Goal: Check status: Check status

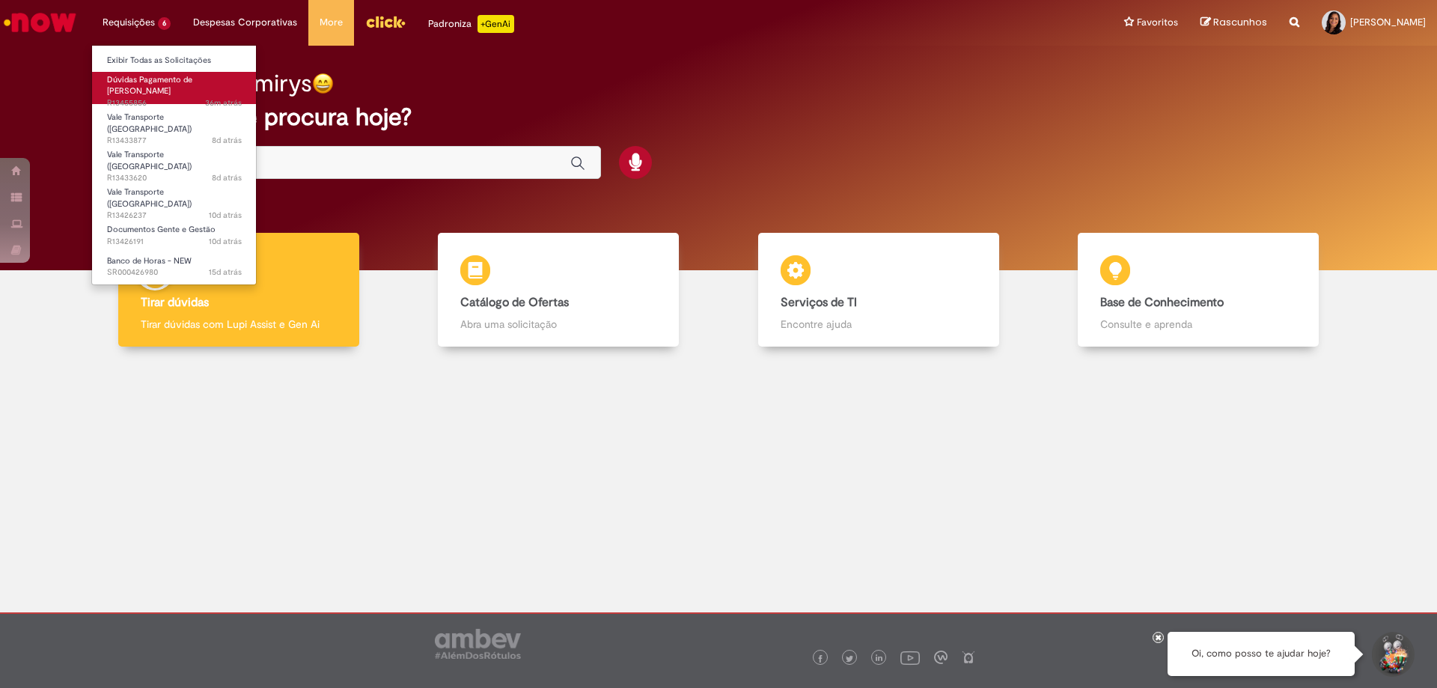
click at [147, 78] on span "Dúvidas Pagamento de [PERSON_NAME]" at bounding box center [149, 85] width 85 height 23
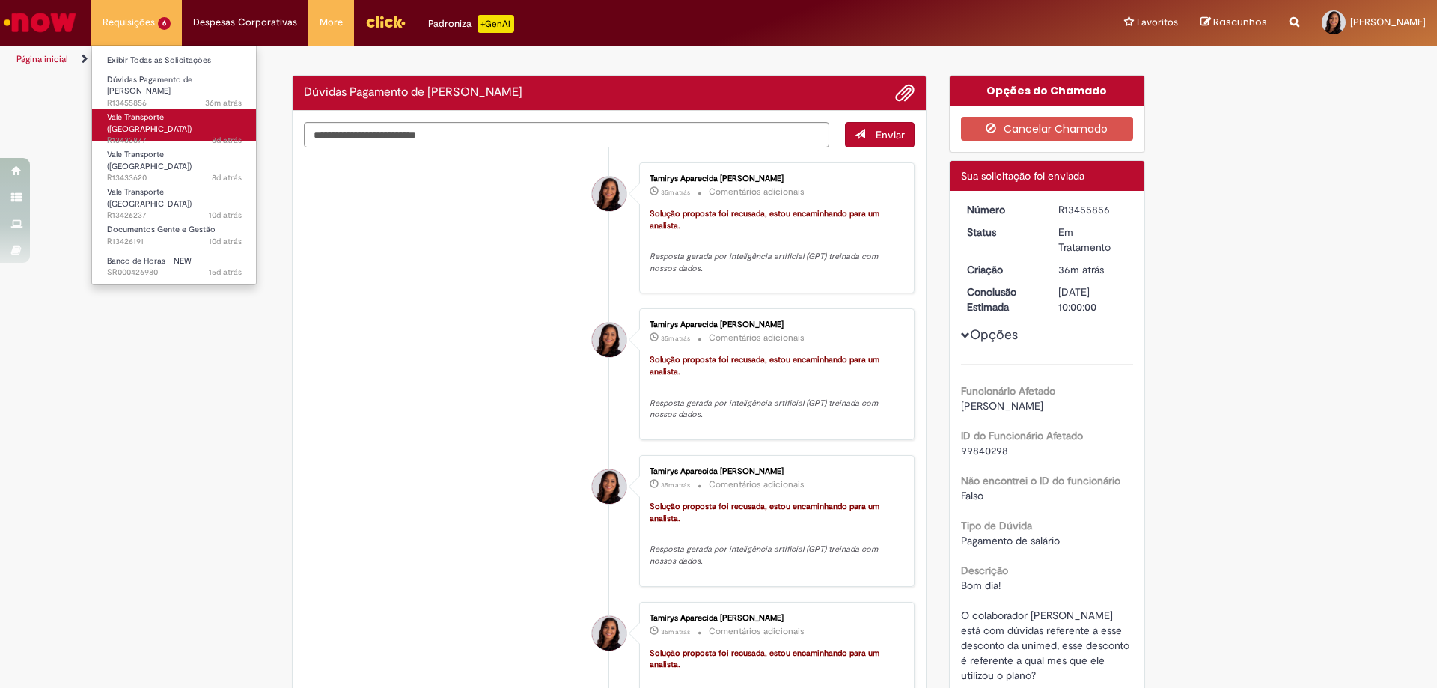
click at [162, 112] on span "Vale Transporte ([GEOGRAPHIC_DATA])" at bounding box center [149, 123] width 85 height 23
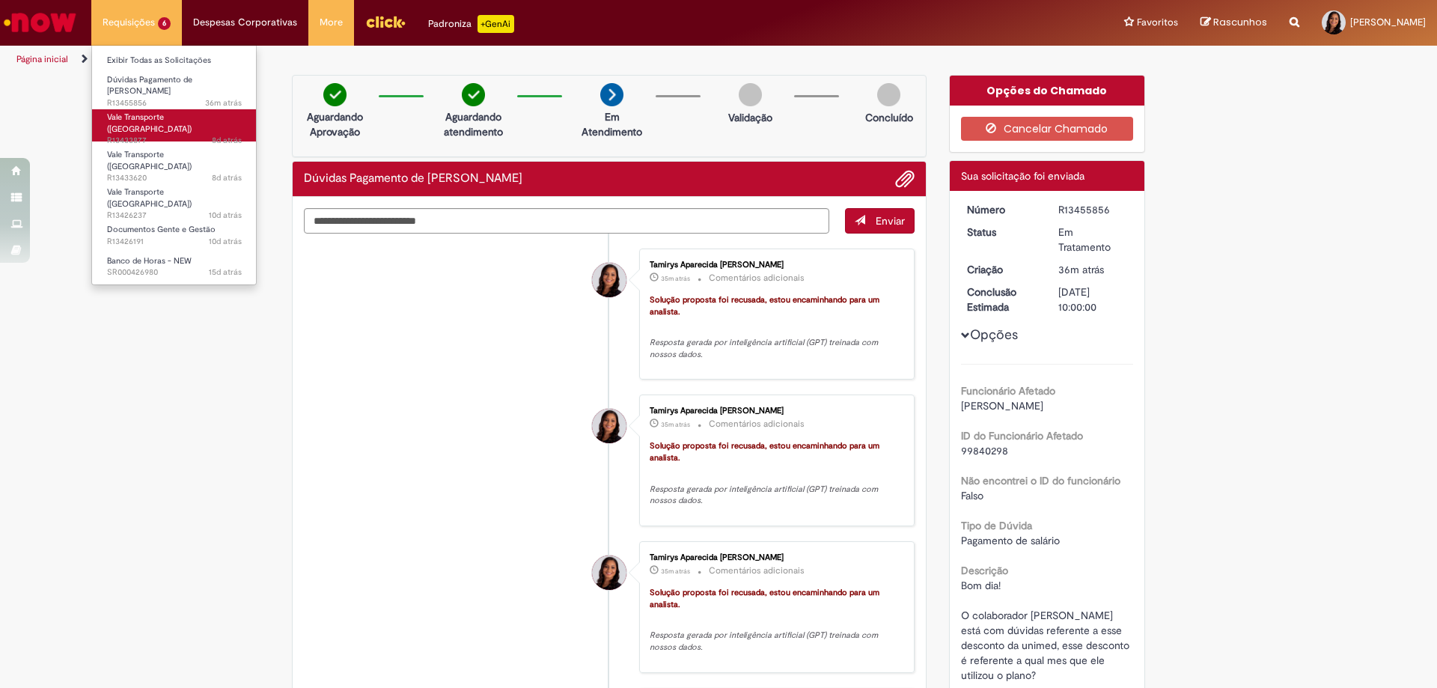
click at [161, 112] on span "Vale Transporte ([GEOGRAPHIC_DATA])" at bounding box center [149, 123] width 85 height 23
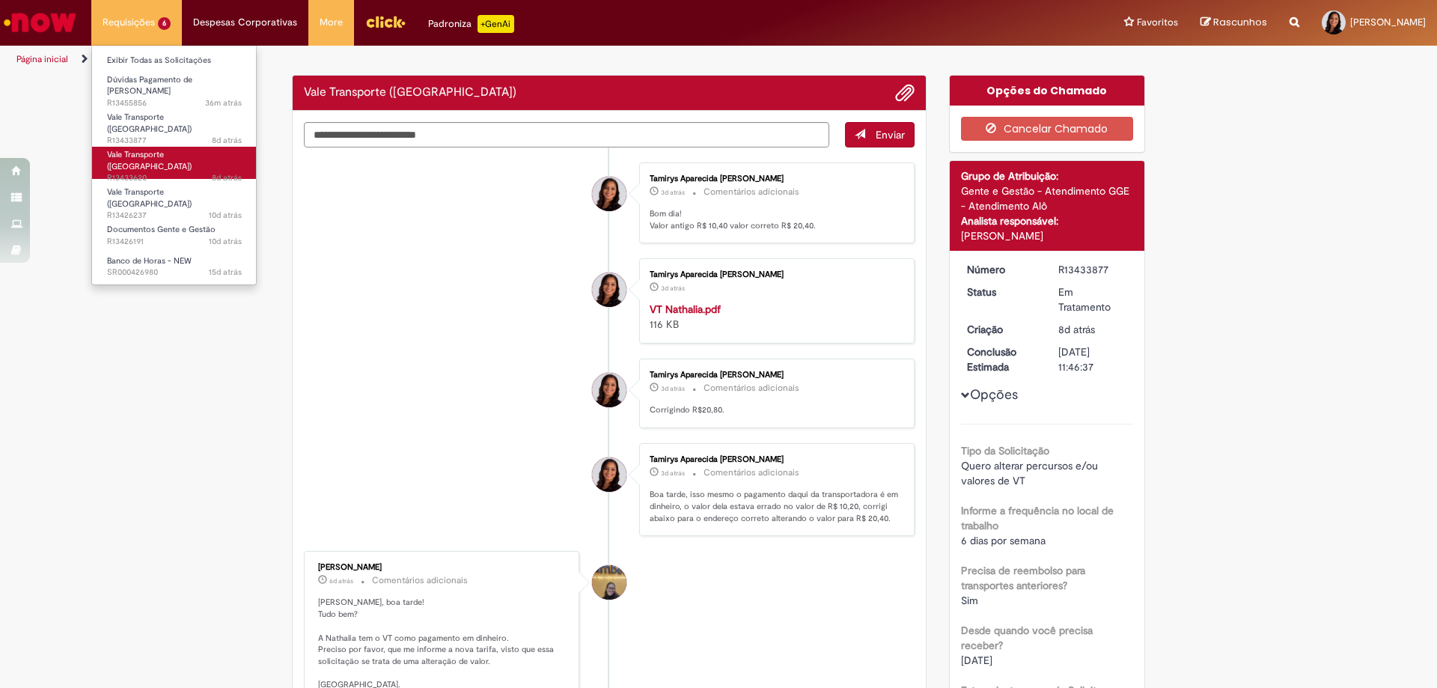
click at [149, 149] on span "Vale Transporte ([GEOGRAPHIC_DATA])" at bounding box center [149, 160] width 85 height 23
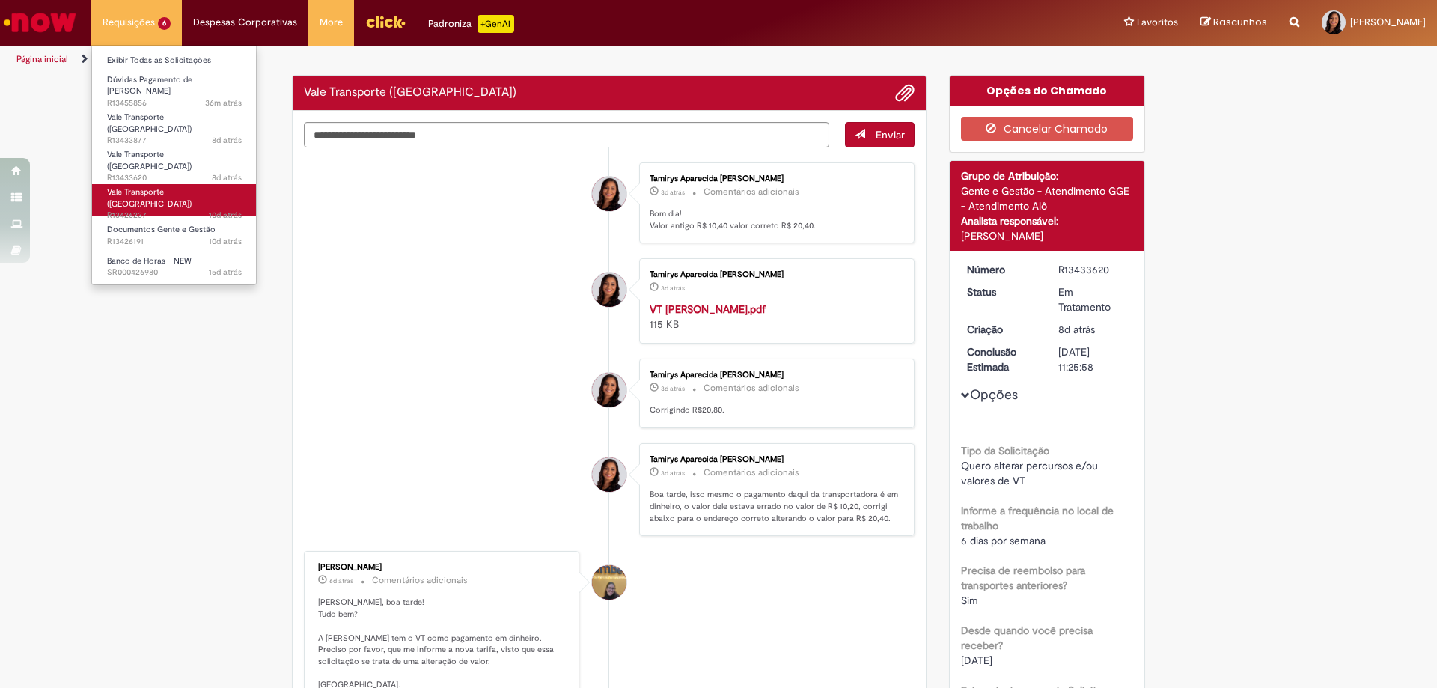
click at [158, 186] on span "Vale Transporte ([GEOGRAPHIC_DATA])" at bounding box center [149, 197] width 85 height 23
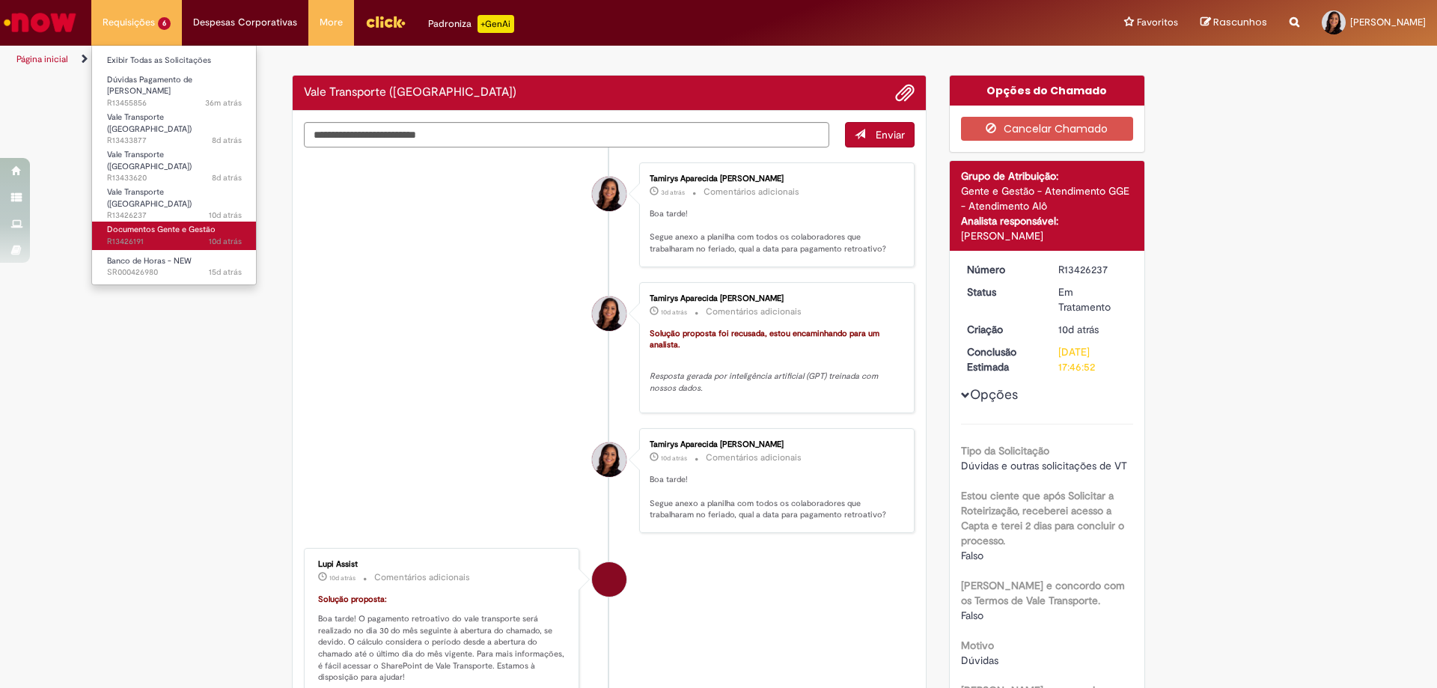
click at [153, 224] on span "Documentos Gente e Gestão" at bounding box center [161, 229] width 109 height 11
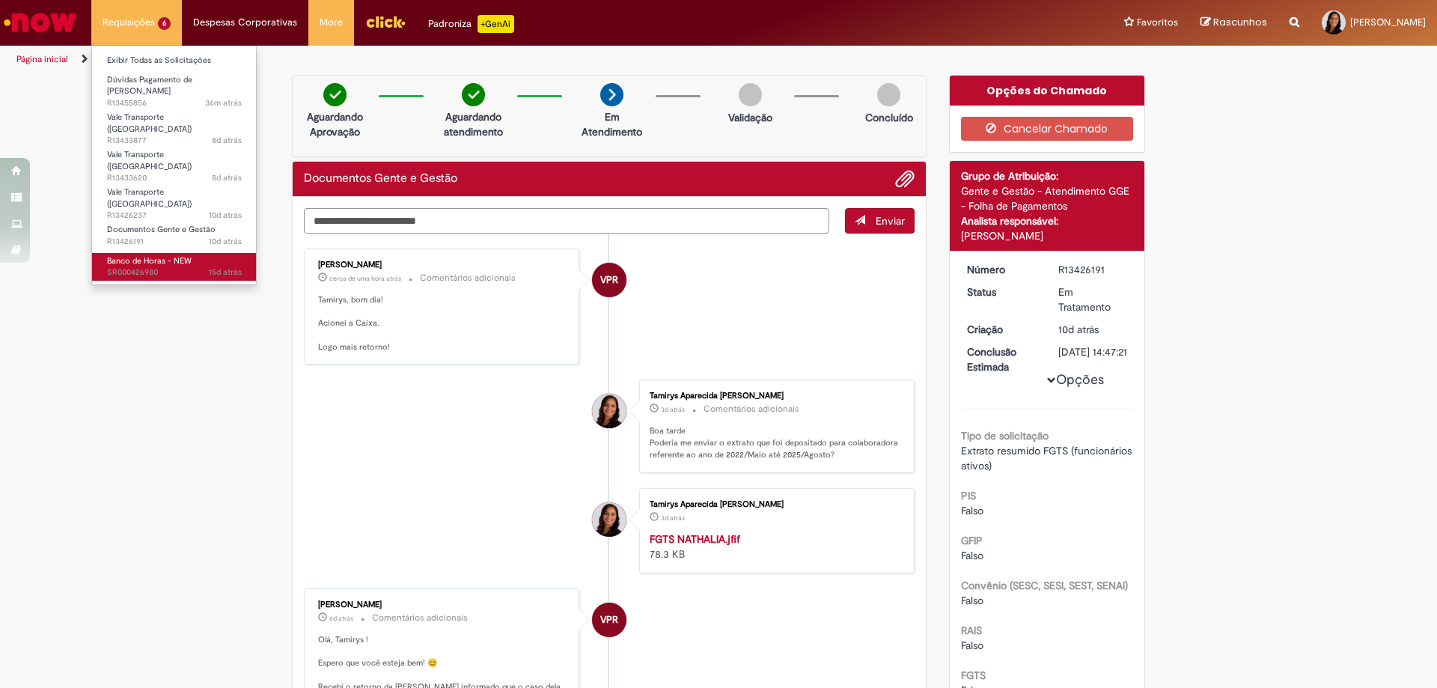
click at [153, 255] on span "Banco de Horas - NEW" at bounding box center [149, 260] width 85 height 11
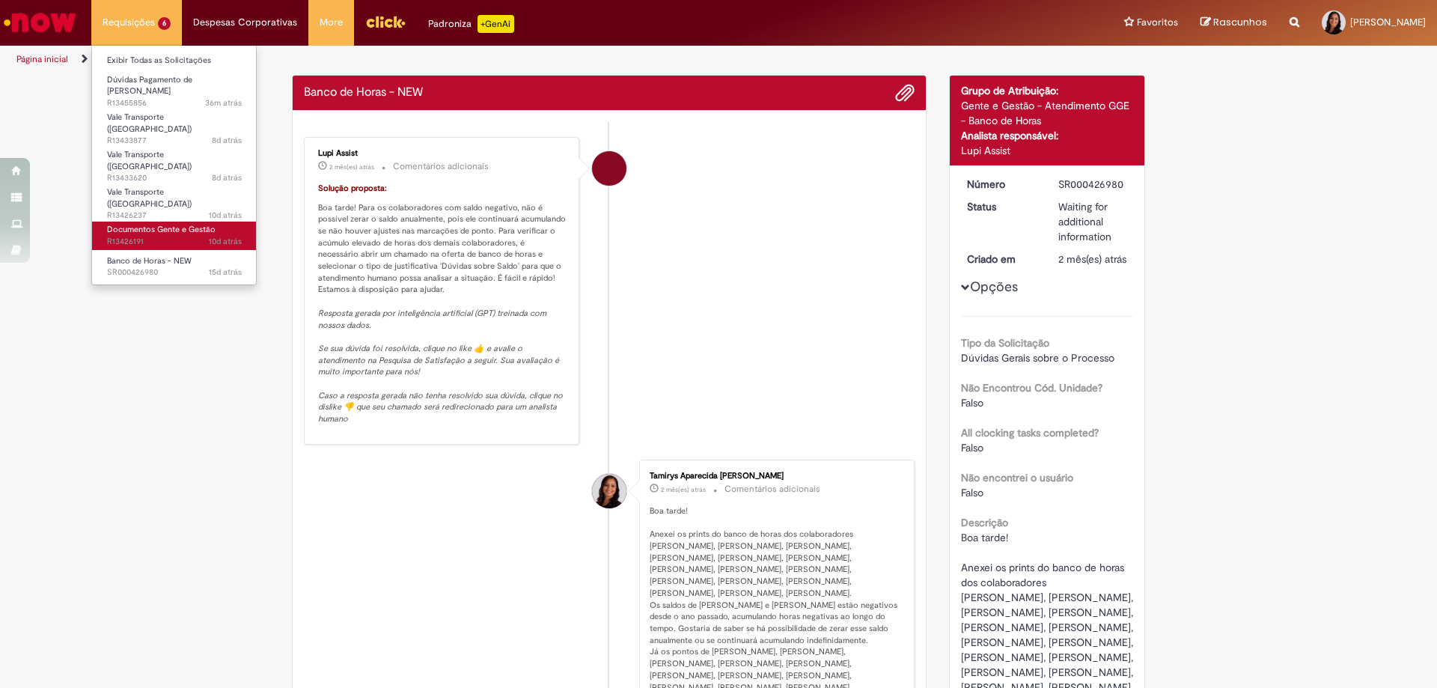
click at [162, 224] on span "Documentos Gente e Gestão" at bounding box center [161, 229] width 109 height 11
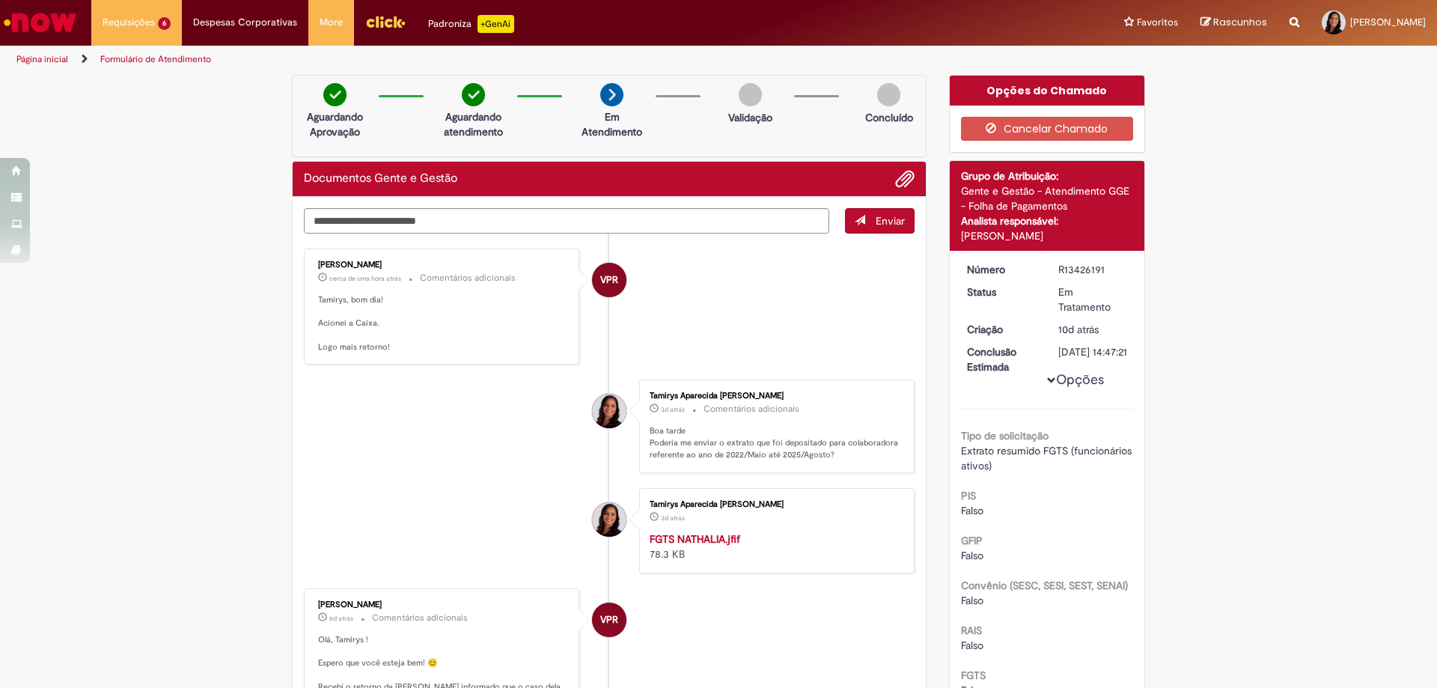
drag, startPoint x: 117, startPoint y: 214, endPoint x: 134, endPoint y: 193, distance: 26.6
click at [117, 214] on div "Verificar Código de Barras Aguardando Aprovação Aguardando atendimento Em Atend…" at bounding box center [718, 655] width 1437 height 1160
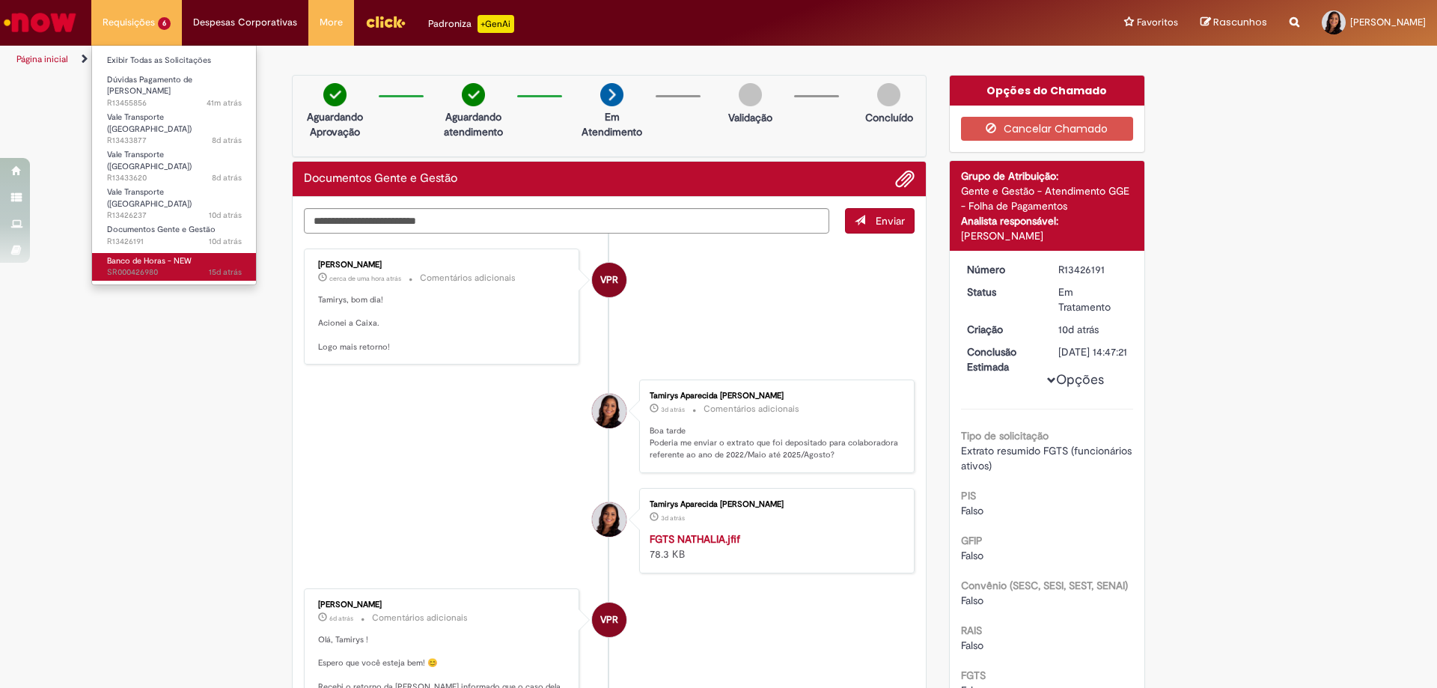
click at [159, 253] on link "Banco de Horas - NEW 15d atrás 15 dias atrás SR000426980" at bounding box center [174, 267] width 165 height 28
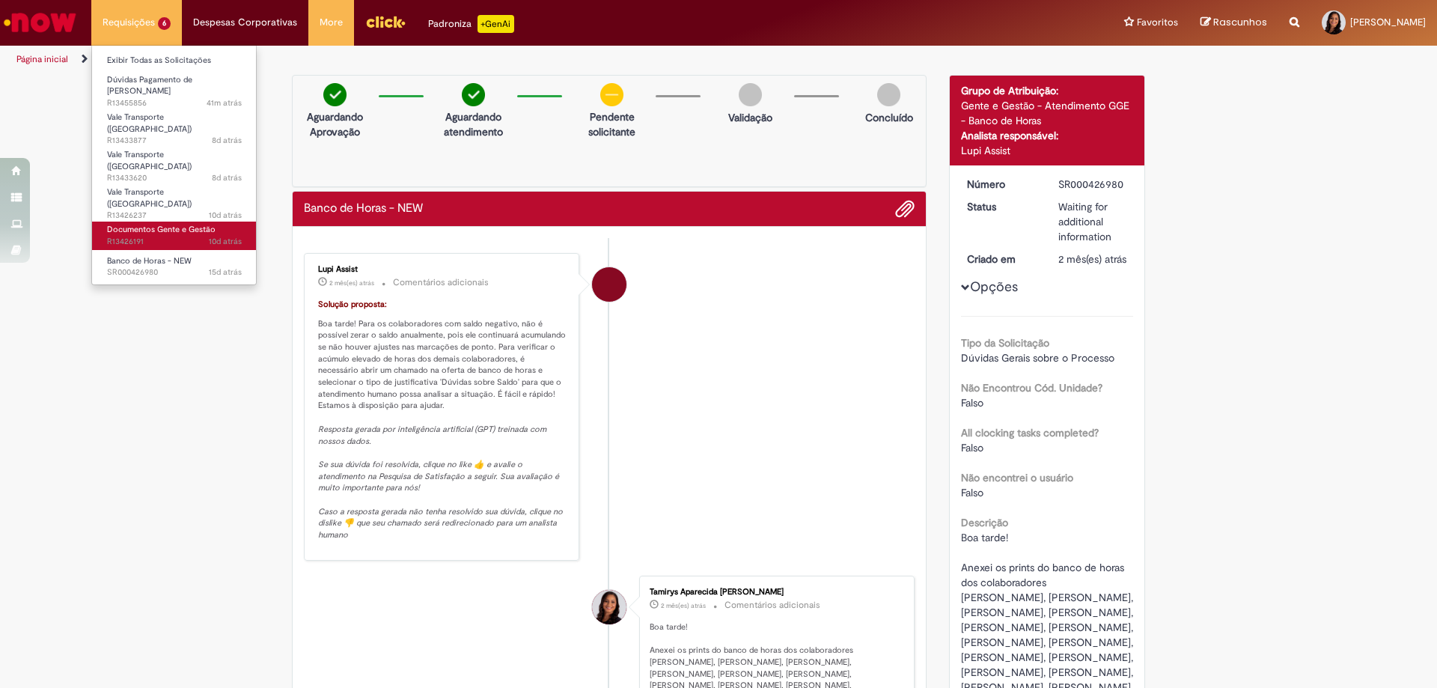
click at [133, 224] on span "Documentos Gente e Gestão" at bounding box center [161, 229] width 109 height 11
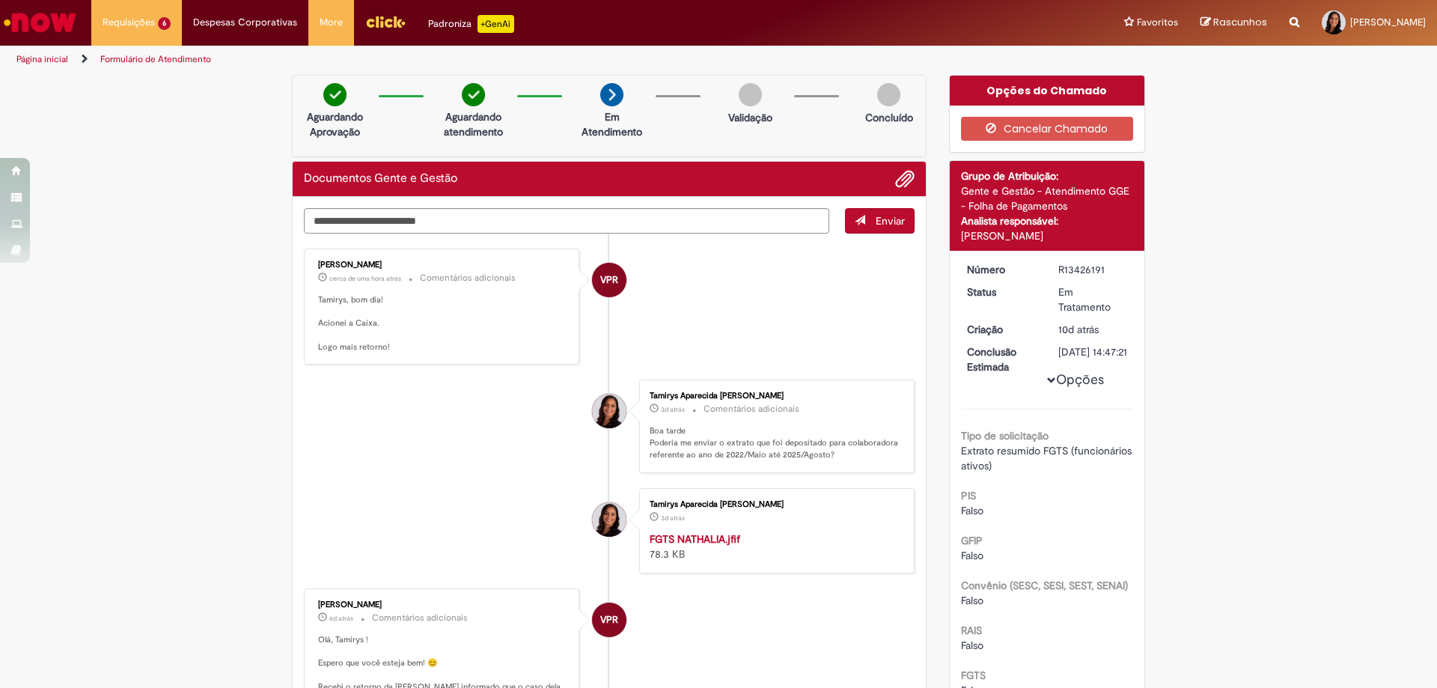
drag, startPoint x: 1097, startPoint y: 271, endPoint x: 1027, endPoint y: 268, distance: 70.4
click at [1027, 262] on dl "Número R13426191 Status Em Tratamento Criação 10d atrás 10 dias atrás Conclusão…" at bounding box center [1048, 262] width 184 height 0
copy dl "Número R13426191"
click at [56, 25] on img "Ir para a Homepage" at bounding box center [39, 22] width 77 height 30
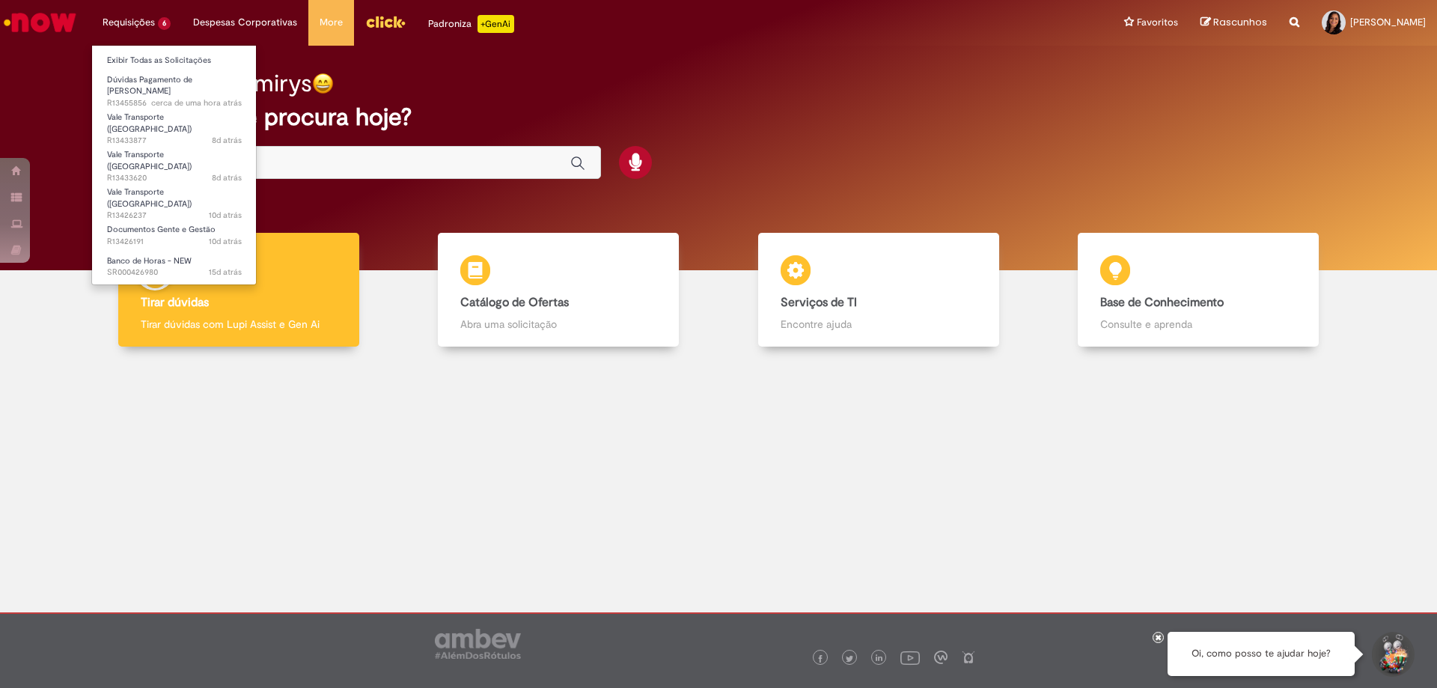
click at [164, 29] on li "Requisições 6 Exibir Todas as Solicitações Dúvidas Pagamento de Salário cerca d…" at bounding box center [136, 22] width 91 height 45
click at [172, 85] on link "Dúvidas Pagamento de Salário cerca de uma hora atrás cerca de uma hora atrás 28…" at bounding box center [174, 88] width 165 height 32
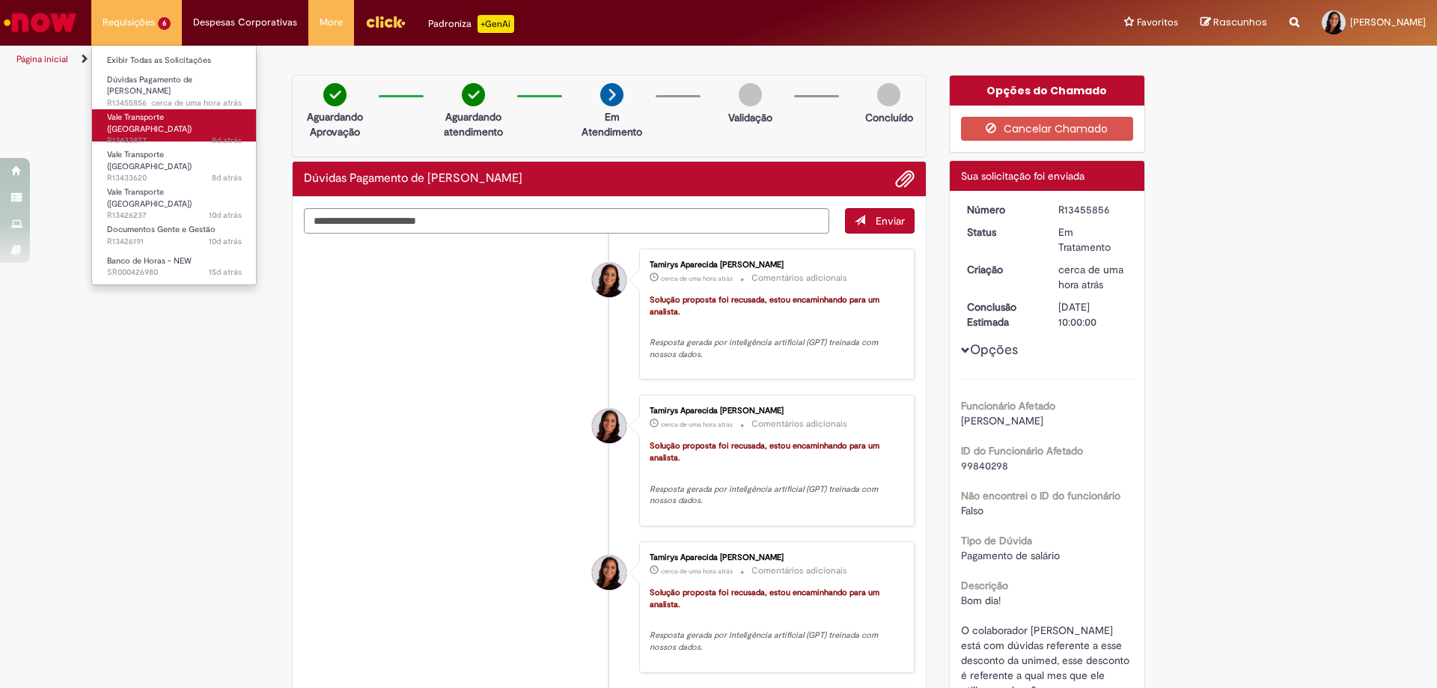
click at [173, 112] on span "Vale Transporte ([GEOGRAPHIC_DATA])" at bounding box center [149, 123] width 85 height 23
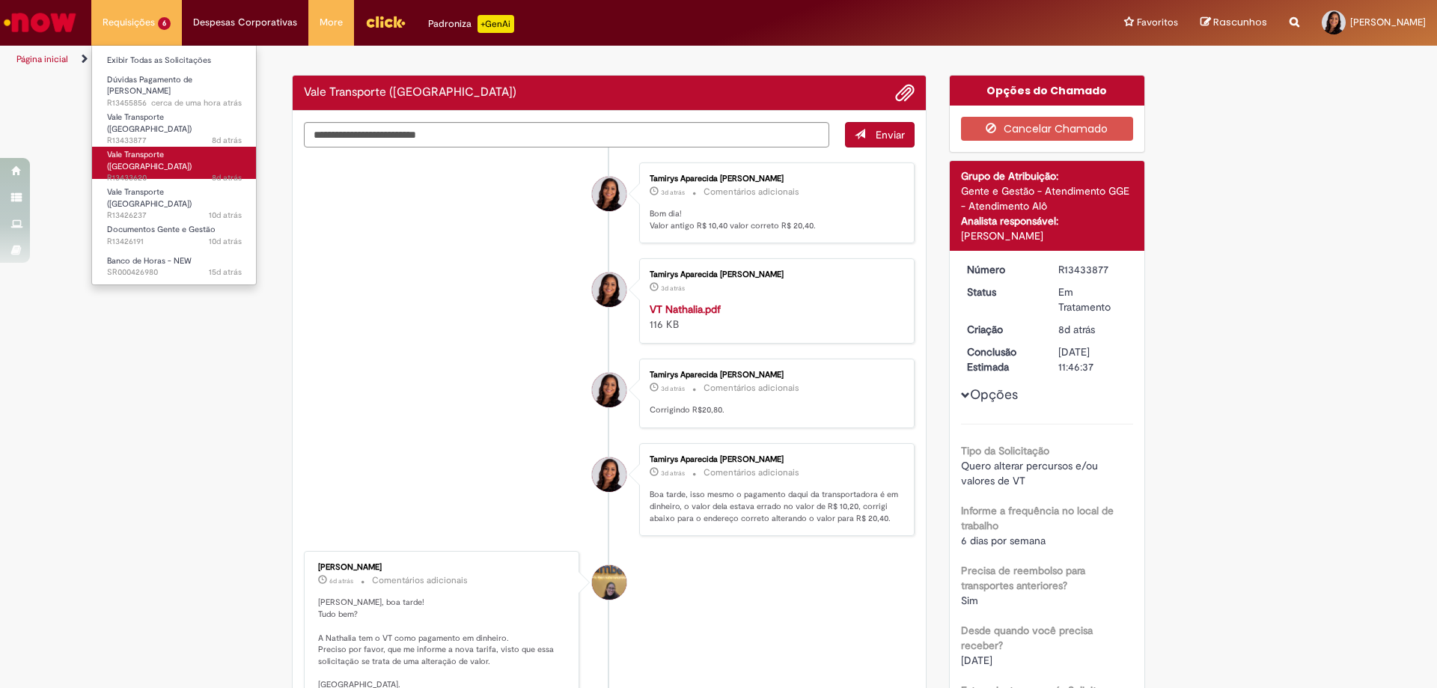
click at [172, 149] on span "Vale Transporte ([GEOGRAPHIC_DATA])" at bounding box center [149, 160] width 85 height 23
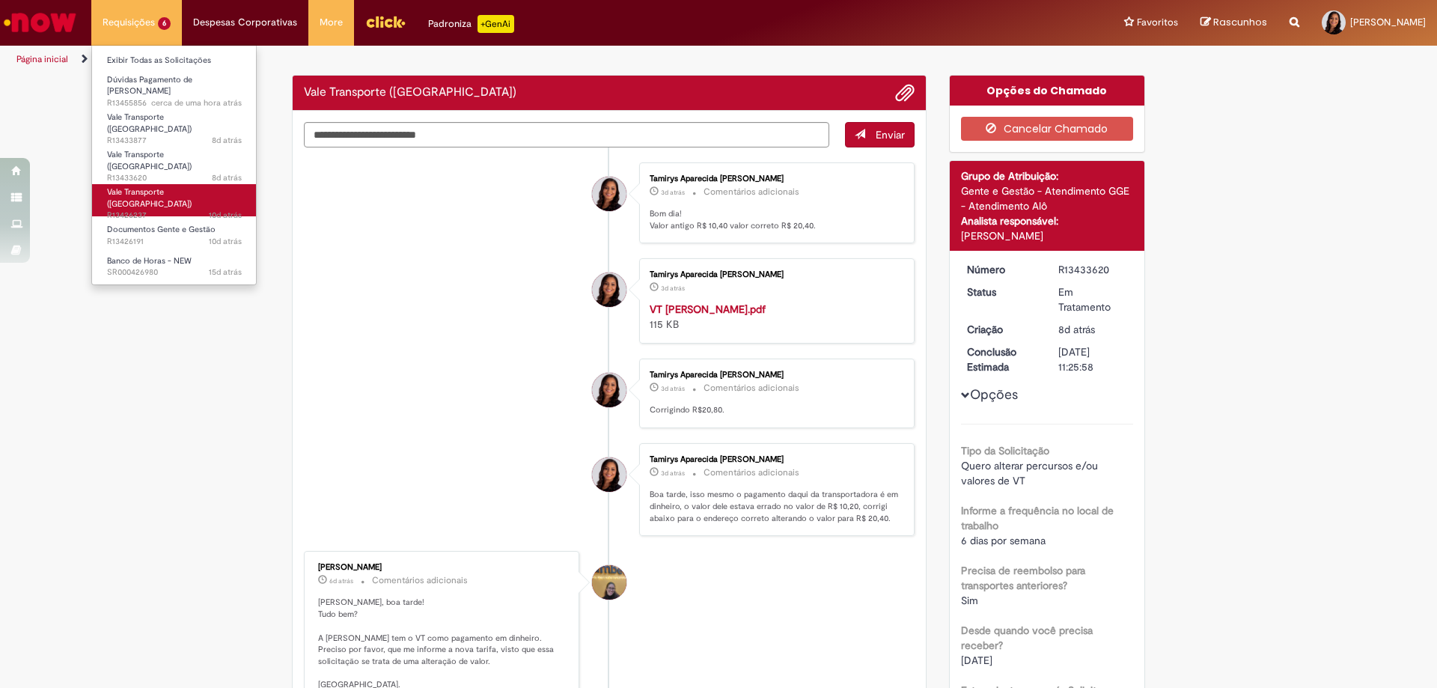
click at [165, 186] on span "Vale Transporte ([GEOGRAPHIC_DATA])" at bounding box center [149, 197] width 85 height 23
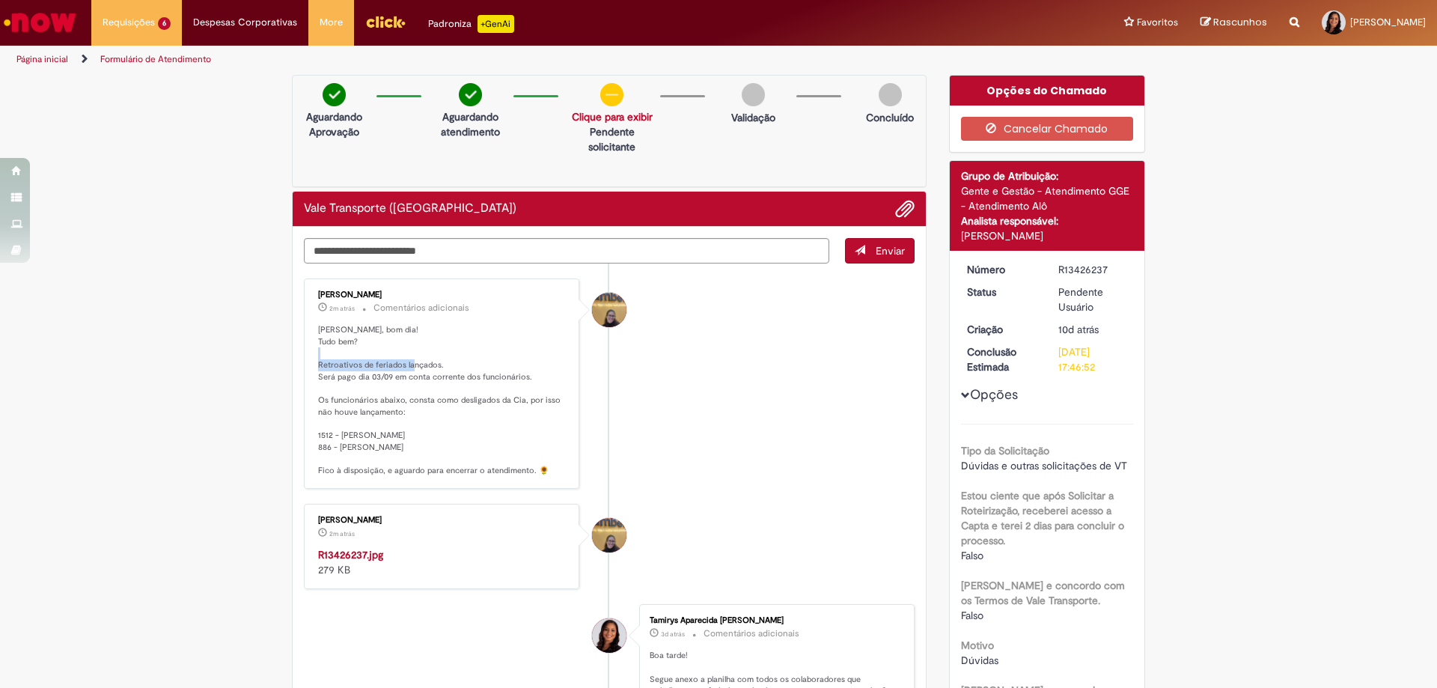
drag, startPoint x: 320, startPoint y: 361, endPoint x: 421, endPoint y: 366, distance: 101.9
click at [421, 366] on p "Oi Tamirys, bom dia! Tudo bem? Retroativos de feriados lançados. Será pago dia …" at bounding box center [442, 400] width 249 height 153
click at [364, 388] on p "Oi Tamirys, bom dia! Tudo bem? Retroativos de feriados lançados. Será pago dia …" at bounding box center [442, 400] width 249 height 153
drag, startPoint x: 332, startPoint y: 364, endPoint x: 439, endPoint y: 364, distance: 107.8
click at [439, 364] on p "Oi Tamirys, bom dia! Tudo bem? Retroativos de feriados lançados. Será pago dia …" at bounding box center [442, 400] width 249 height 153
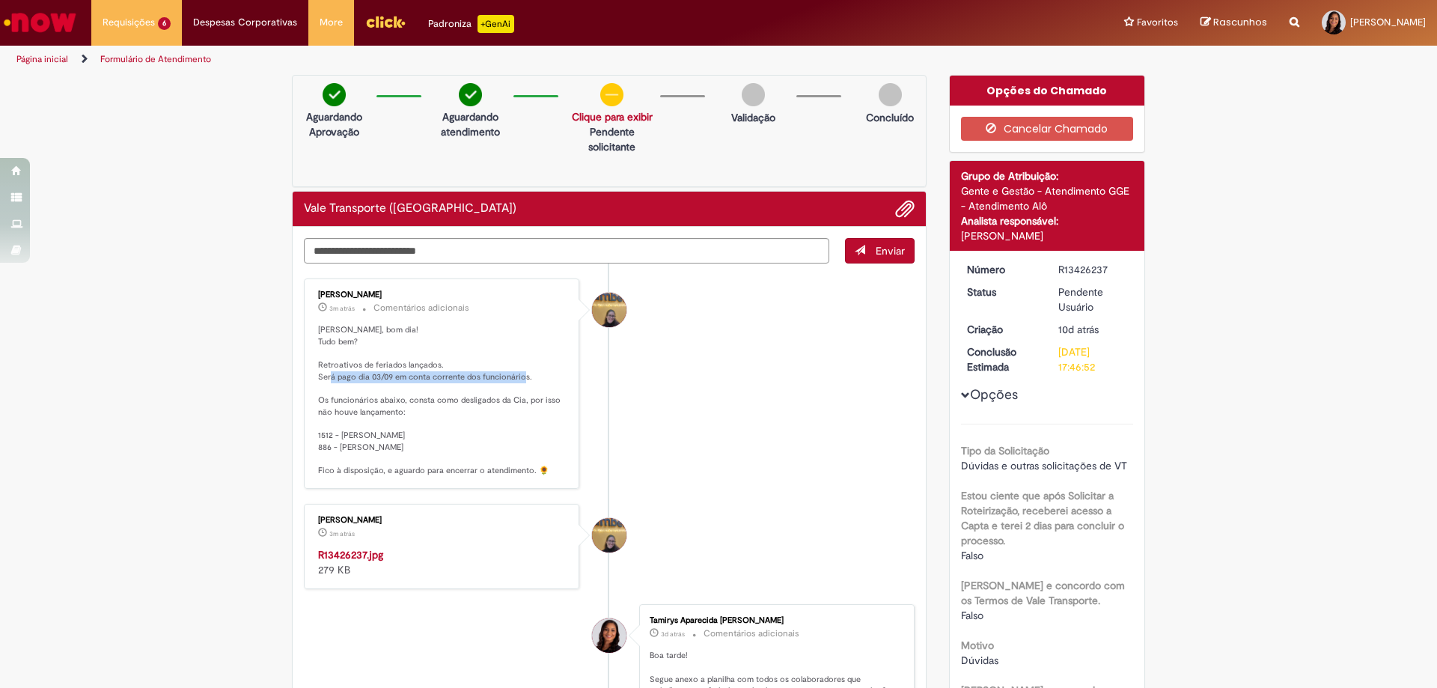
drag, startPoint x: 335, startPoint y: 374, endPoint x: 530, endPoint y: 385, distance: 194.9
click at [530, 385] on p "Oi Tamirys, bom dia! Tudo bem? Retroativos de feriados lançados. Será pago dia …" at bounding box center [442, 400] width 249 height 153
click at [462, 392] on p "Oi Tamirys, bom dia! Tudo bem? Retroativos de feriados lançados. Será pago dia …" at bounding box center [442, 400] width 249 height 153
drag, startPoint x: 316, startPoint y: 376, endPoint x: 420, endPoint y: 382, distance: 104.2
click at [420, 382] on p "Oi Tamirys, bom dia! Tudo bem? Retroativos de feriados lançados. Será pago dia …" at bounding box center [442, 400] width 249 height 153
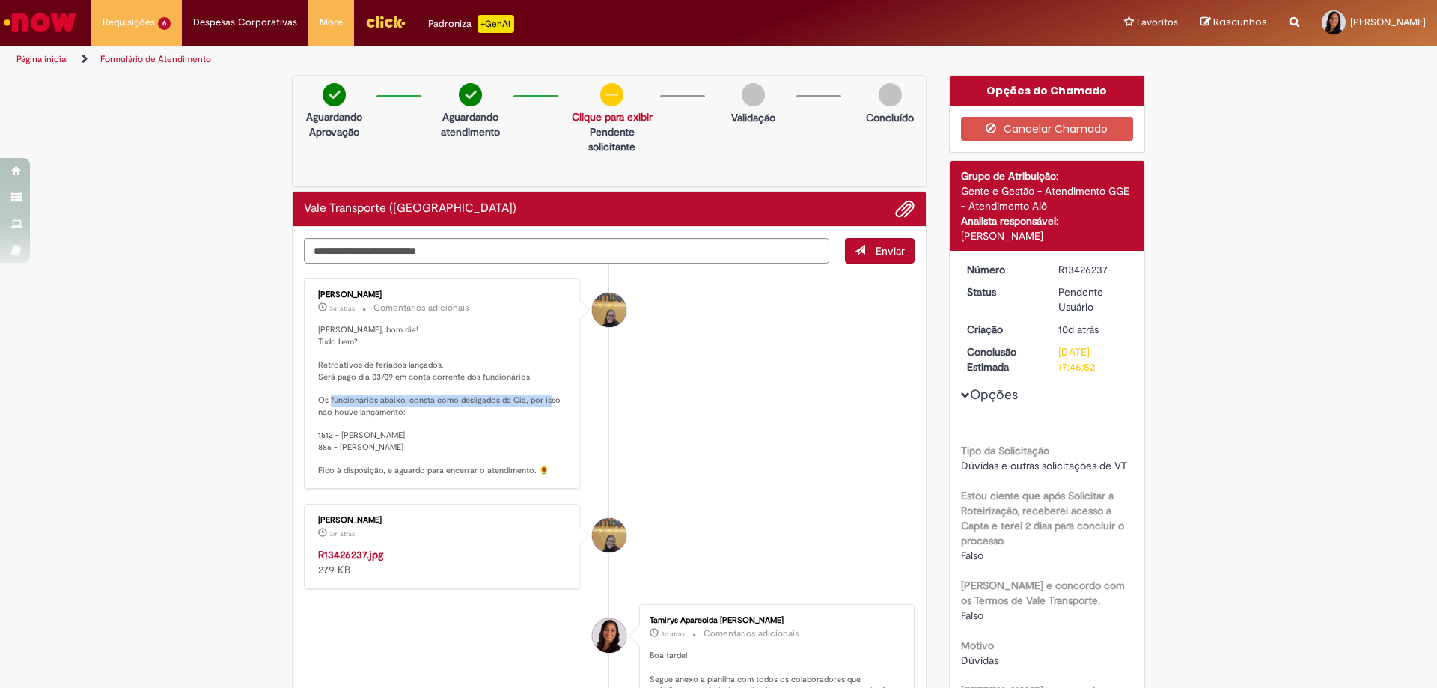
drag, startPoint x: 337, startPoint y: 400, endPoint x: 552, endPoint y: 403, distance: 215.5
click at [552, 403] on p "Oi Tamirys, bom dia! Tudo bem? Retroativos de feriados lançados. Será pago dia …" at bounding box center [442, 400] width 249 height 153
drag, startPoint x: 342, startPoint y: 409, endPoint x: 349, endPoint y: 425, distance: 17.8
click at [346, 409] on p "Oi Tamirys, bom dia! Tudo bem? Retroativos de feriados lançados. Será pago dia …" at bounding box center [442, 400] width 249 height 153
click at [340, 445] on p "Oi Tamirys, bom dia! Tudo bem? Retroativos de feriados lançados. Será pago dia …" at bounding box center [442, 400] width 249 height 153
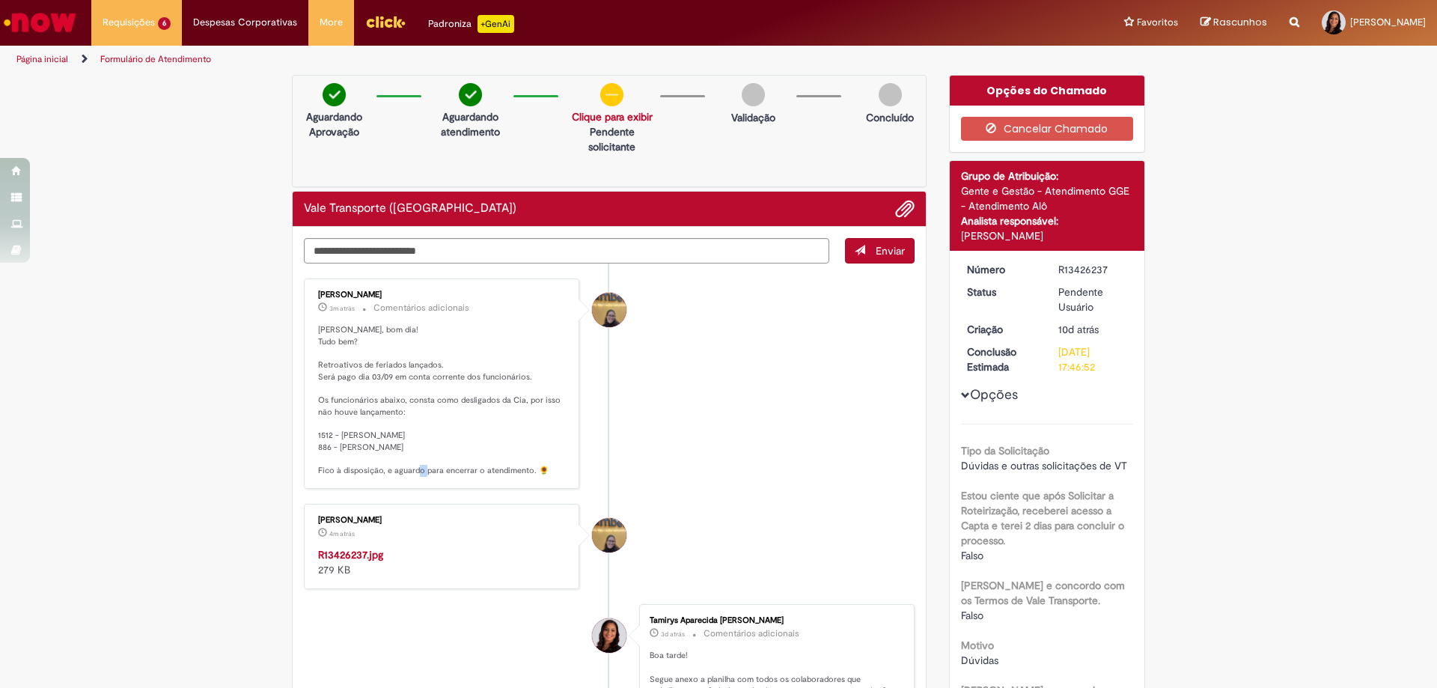
drag, startPoint x: 317, startPoint y: 471, endPoint x: 427, endPoint y: 456, distance: 111.0
click at [442, 461] on p "Oi Tamirys, bom dia! Tudo bem? Retroativos de feriados lançados. Será pago dia …" at bounding box center [442, 400] width 249 height 153
drag, startPoint x: 337, startPoint y: 400, endPoint x: 539, endPoint y: 400, distance: 202.1
click at [539, 400] on p "Oi Tamirys, bom dia! Tudo bem? Retroativos de feriados lançados. Será pago dia …" at bounding box center [442, 400] width 249 height 153
drag, startPoint x: 367, startPoint y: 411, endPoint x: 391, endPoint y: 413, distance: 24.1
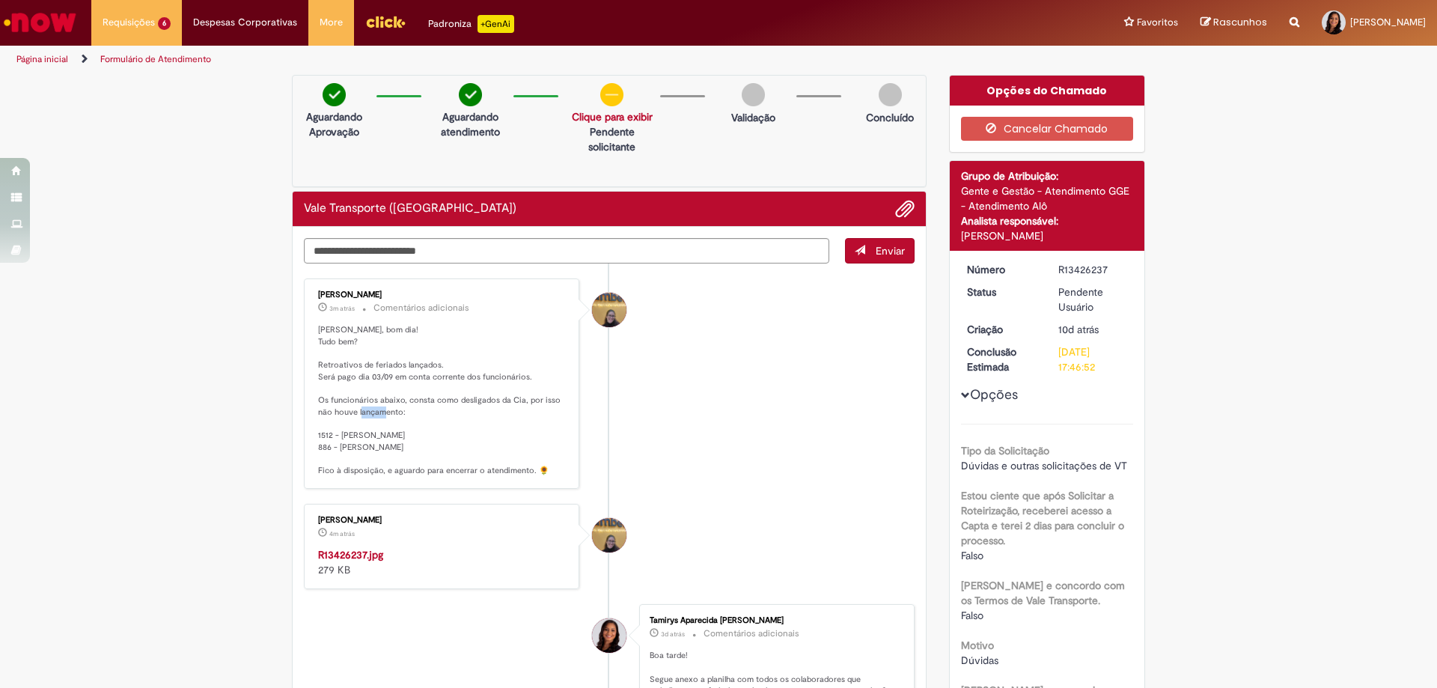
click at [391, 413] on p "Oi Tamirys, bom dia! Tudo bem? Retroativos de feriados lançados. Será pago dia …" at bounding box center [442, 400] width 249 height 153
drag, startPoint x: 347, startPoint y: 363, endPoint x: 472, endPoint y: 371, distance: 125.2
click at [472, 371] on p "Oi Tamirys, bom dia! Tudo bem? Retroativos de feriados lançados. Será pago dia …" at bounding box center [442, 400] width 249 height 153
click at [422, 378] on p "Oi Tamirys, bom dia! Tudo bem? Retroativos de feriados lançados. Será pago dia …" at bounding box center [442, 400] width 249 height 153
drag, startPoint x: 358, startPoint y: 378, endPoint x: 519, endPoint y: 387, distance: 161.9
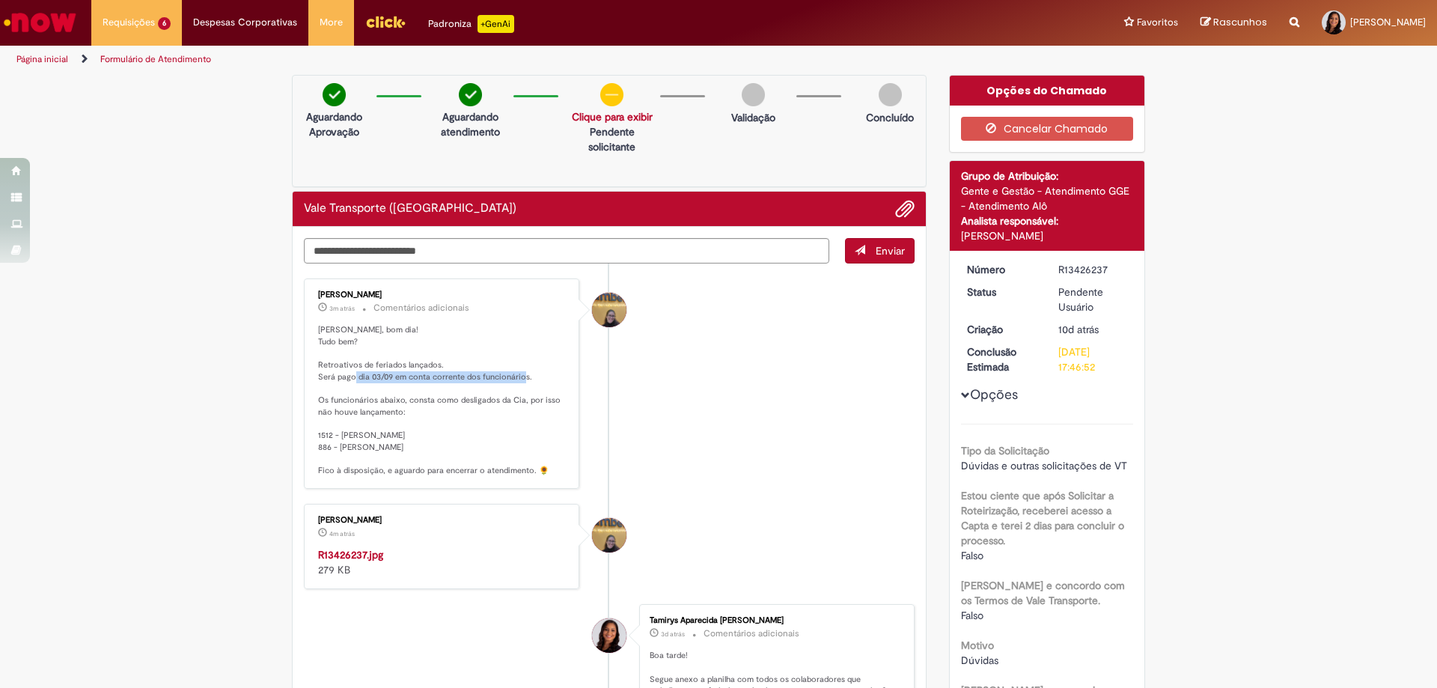
click at [519, 387] on p "Oi Tamirys, bom dia! Tudo bem? Retroativos de feriados lançados. Será pago dia …" at bounding box center [442, 400] width 249 height 153
drag, startPoint x: 325, startPoint y: 403, endPoint x: 551, endPoint y: 405, distance: 226.0
click at [551, 405] on p "Oi Tamirys, bom dia! Tudo bem? Retroativos de feriados lançados. Será pago dia …" at bounding box center [442, 400] width 249 height 153
click at [446, 248] on textarea "Digite sua mensagem aqui..." at bounding box center [566, 250] width 525 height 25
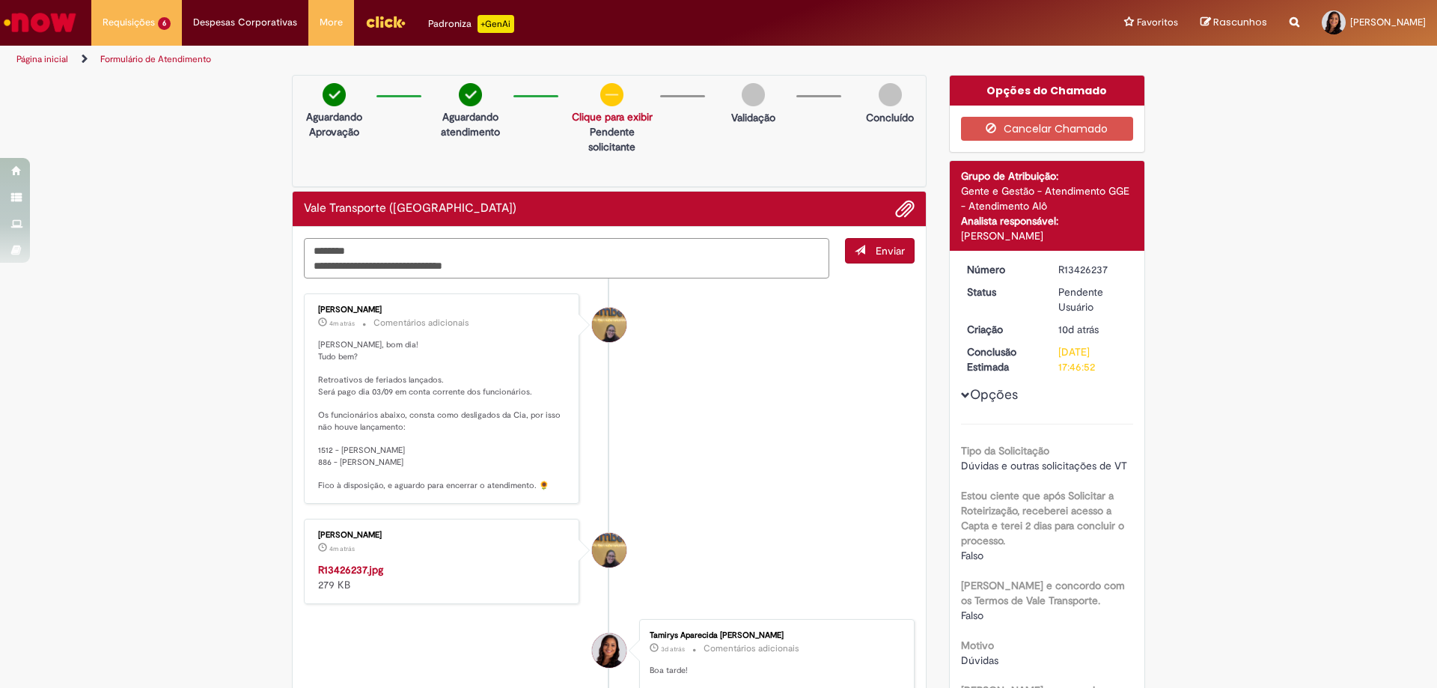
type textarea "**********"
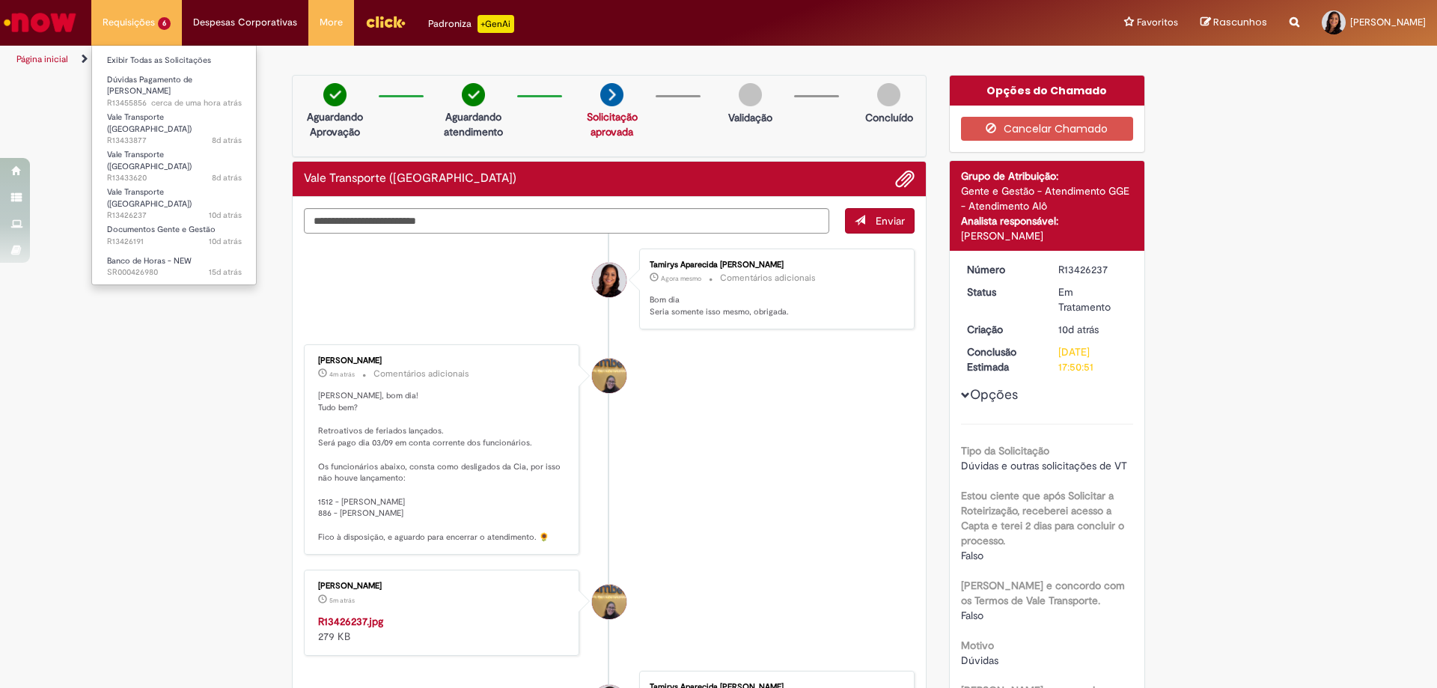
click at [158, 21] on li "Requisições 6 Exibir Todas as Solicitações Dúvidas Pagamento de Salário cerca d…" at bounding box center [136, 22] width 91 height 45
click at [175, 266] on span "15d atrás 15 dias atrás SR000426980" at bounding box center [174, 272] width 135 height 12
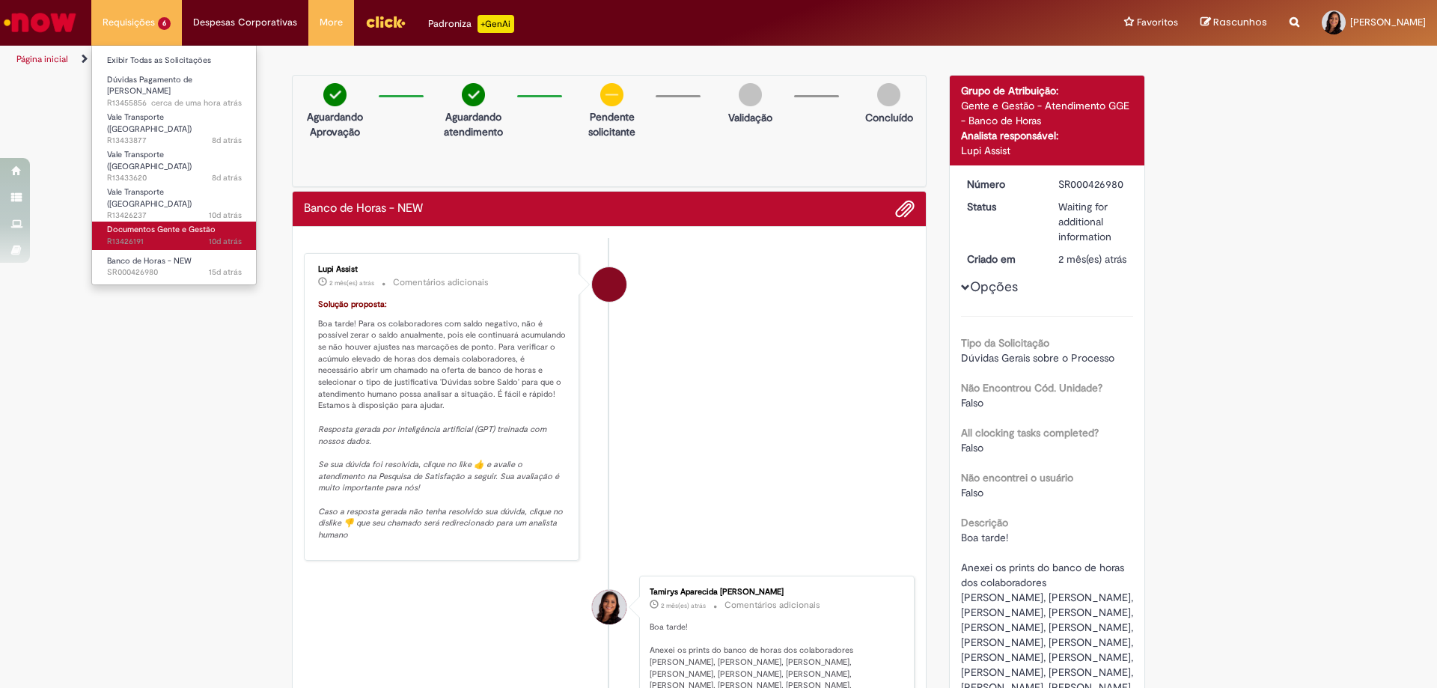
click at [137, 224] on span "Documentos Gente e Gestão" at bounding box center [161, 229] width 109 height 11
click at [174, 224] on span "Documentos Gente e Gestão" at bounding box center [161, 229] width 109 height 11
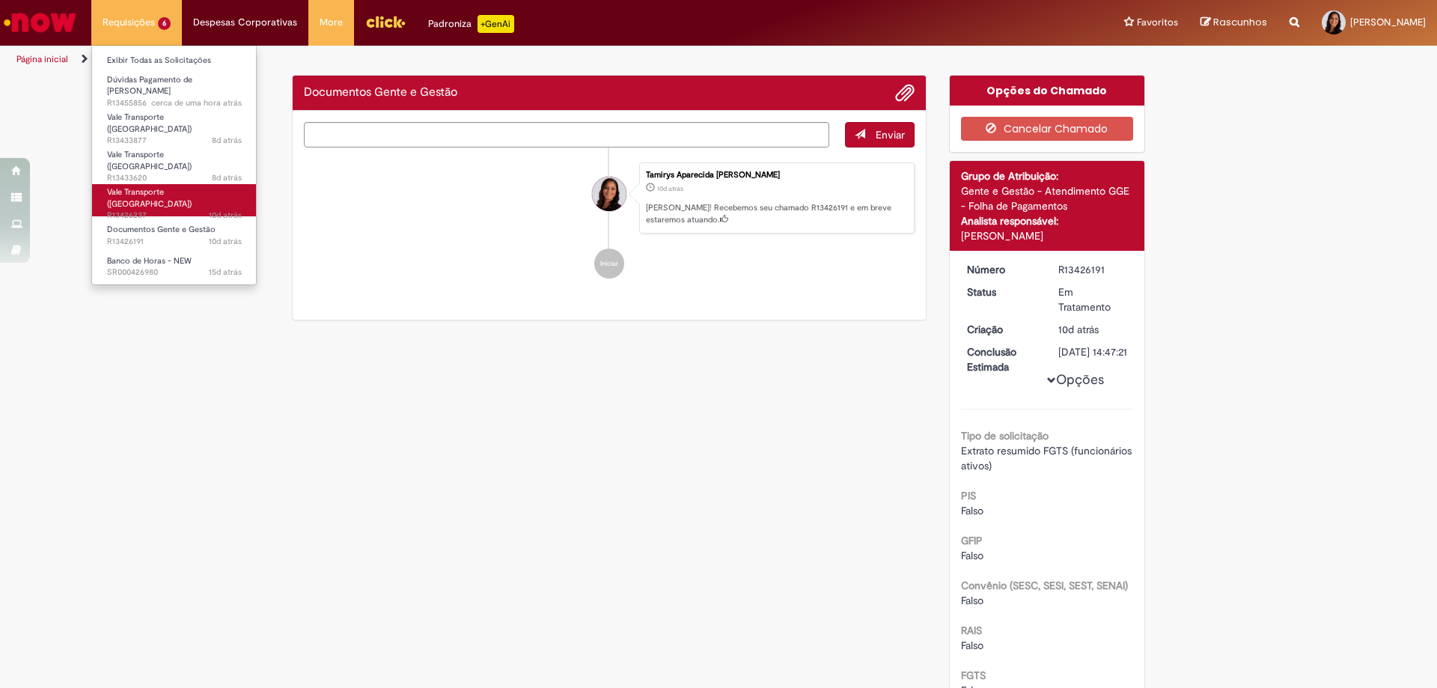
click at [174, 184] on link "Vale Transporte (VT) 10d atrás 10 dias atrás R13426237" at bounding box center [174, 200] width 165 height 32
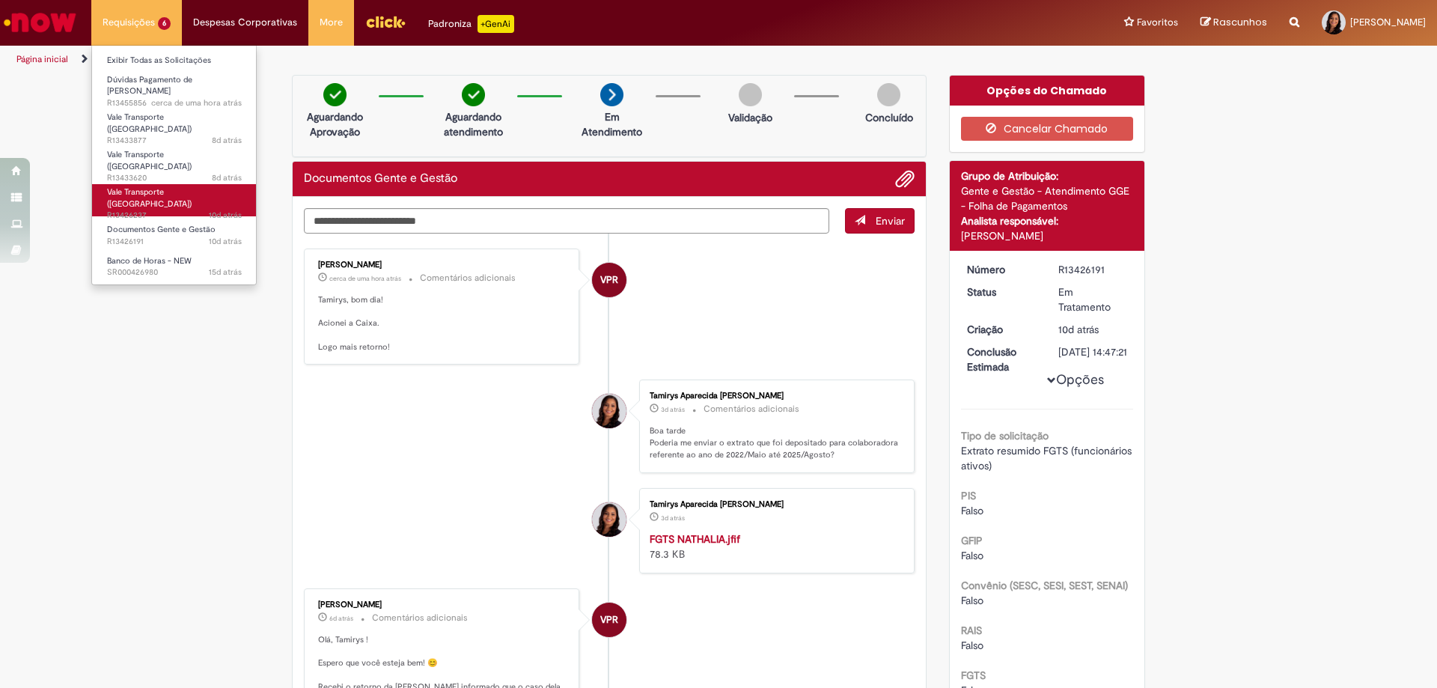
click at [174, 184] on link "Vale Transporte (VT) 10d atrás 10 dias atrás R13426237" at bounding box center [174, 200] width 165 height 32
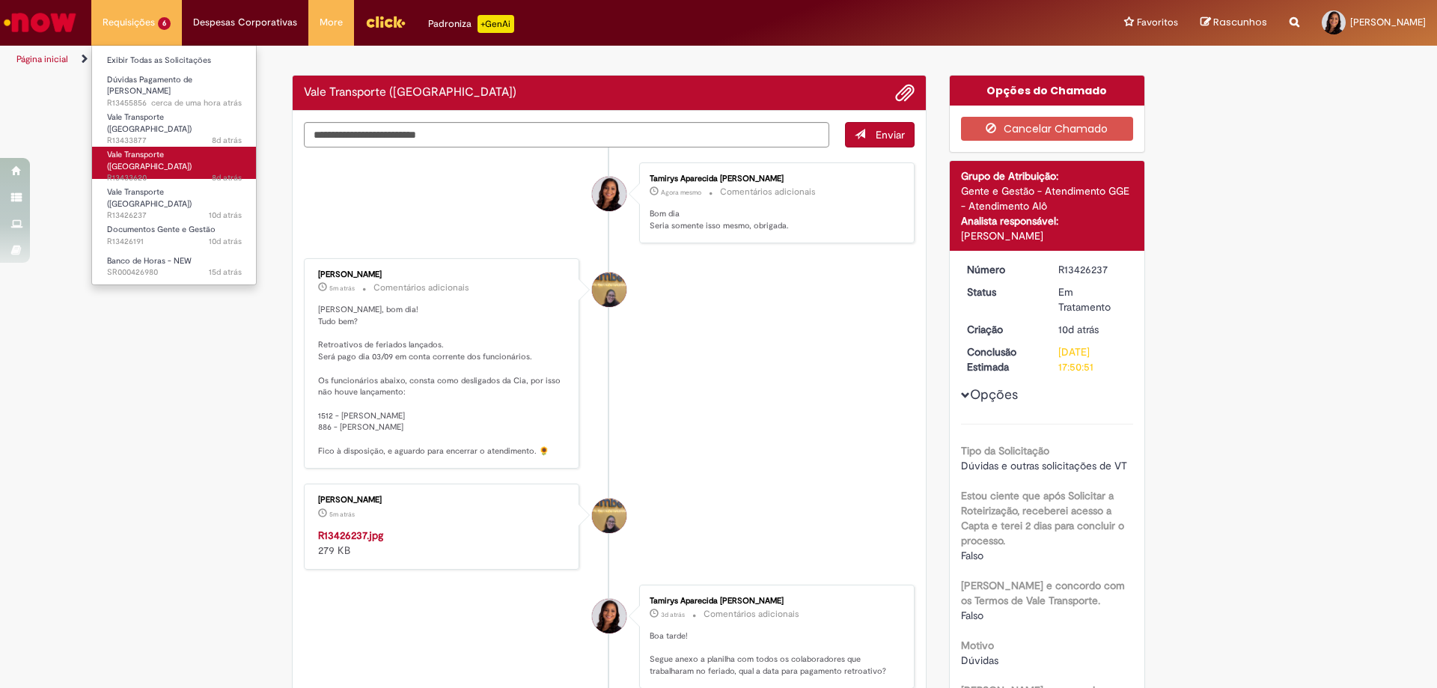
click at [177, 172] on span "8d atrás 8 dias atrás R13433620" at bounding box center [174, 178] width 135 height 12
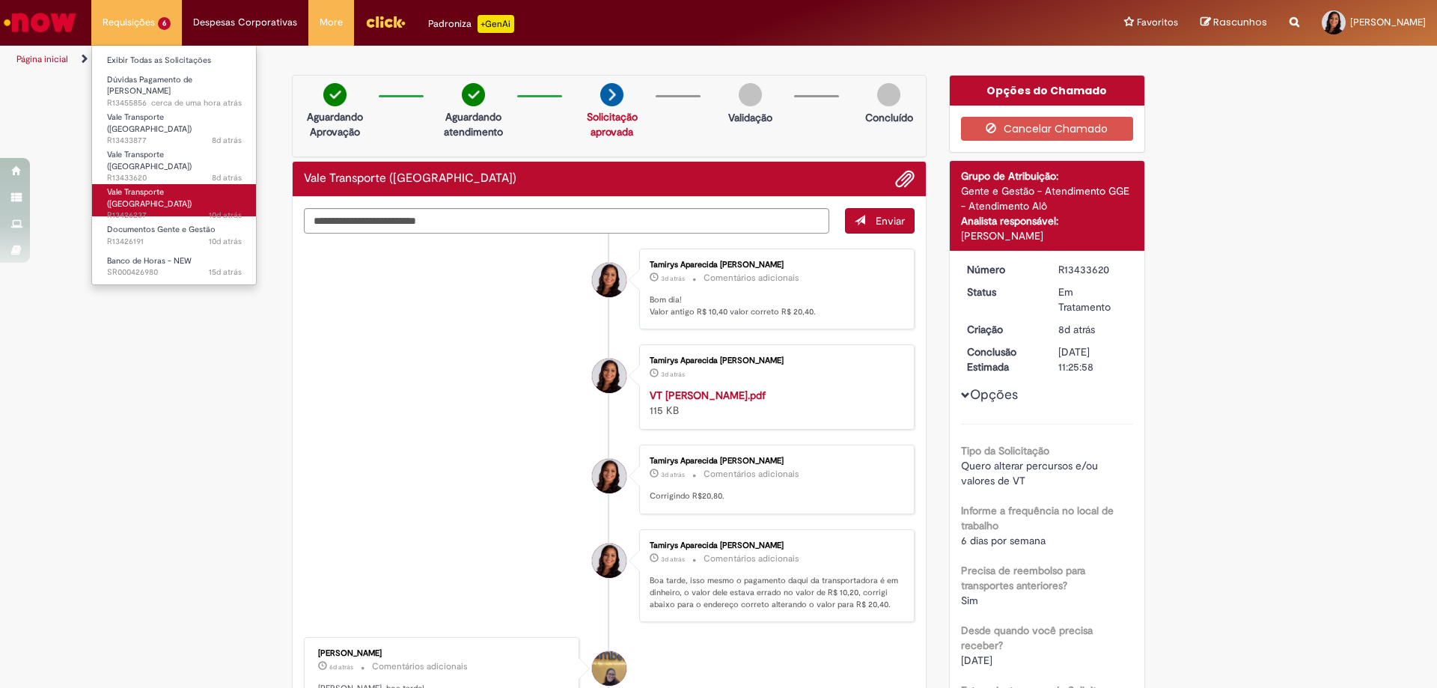
click at [171, 186] on span "Vale Transporte ([GEOGRAPHIC_DATA])" at bounding box center [149, 197] width 85 height 23
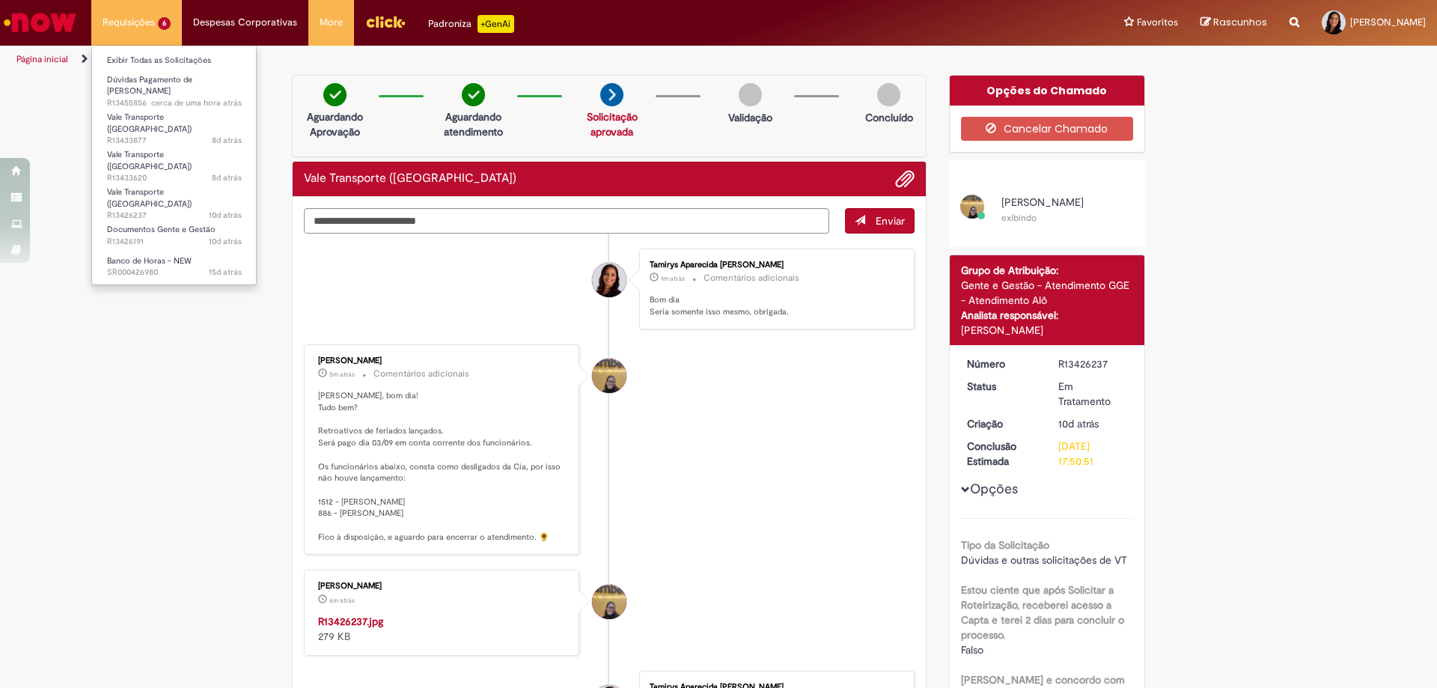
click at [114, 23] on li "Requisições 6 Exibir Todas as Solicitações Dúvidas Pagamento de Salário cerca d…" at bounding box center [136, 22] width 91 height 45
click at [158, 255] on span "Banco de Horas - NEW" at bounding box center [149, 260] width 85 height 11
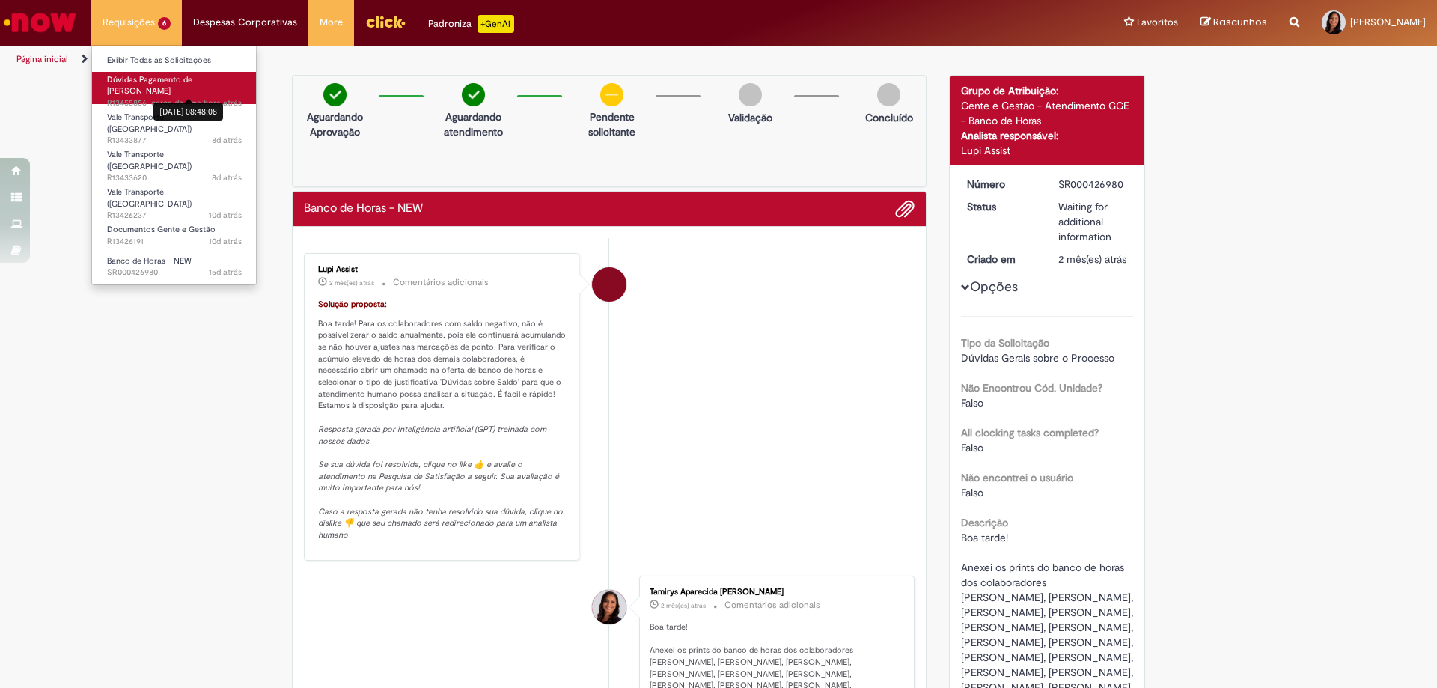
click at [153, 99] on div "[DATE] 08:48:08" at bounding box center [188, 111] width 70 height 25
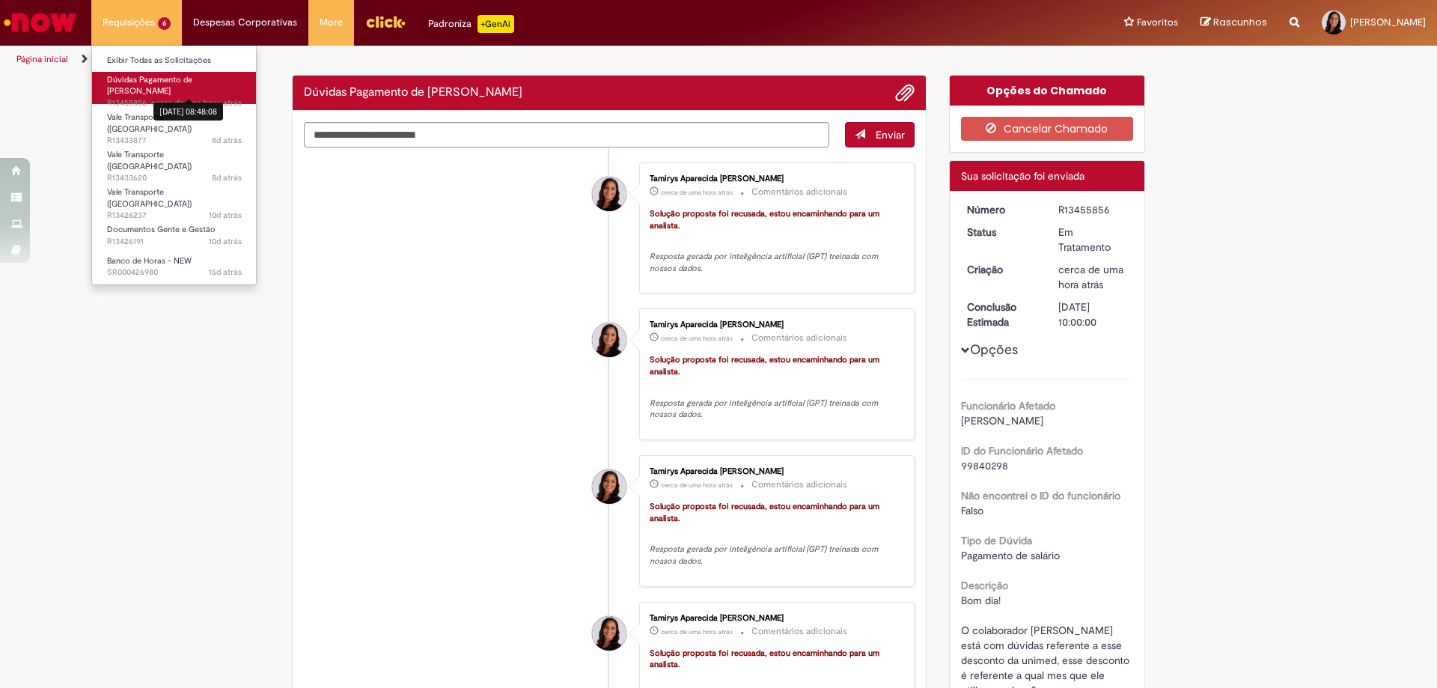
click at [187, 117] on div "[DATE] 08:48:08" at bounding box center [188, 111] width 70 height 17
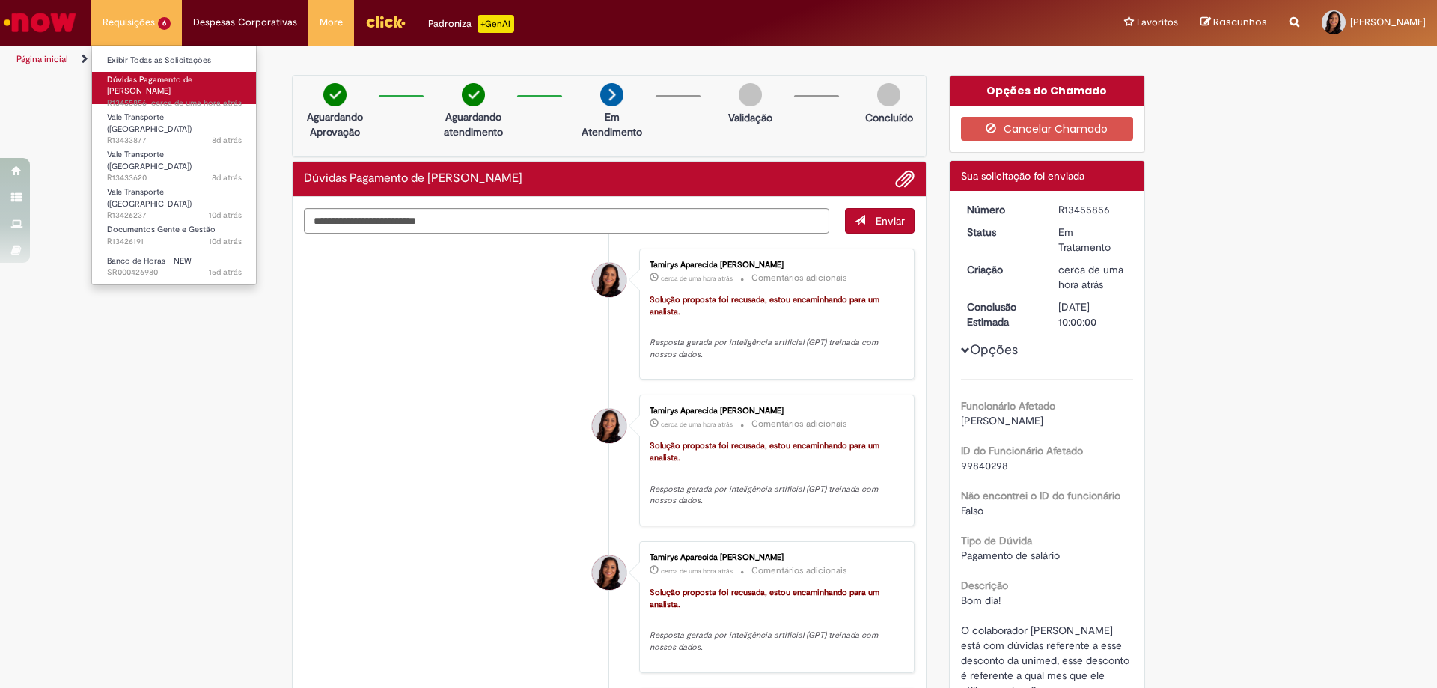
click at [138, 34] on li "Requisições 6 Exibir Todas as Solicitações Dúvidas Pagamento de Salário cerca d…" at bounding box center [136, 22] width 91 height 45
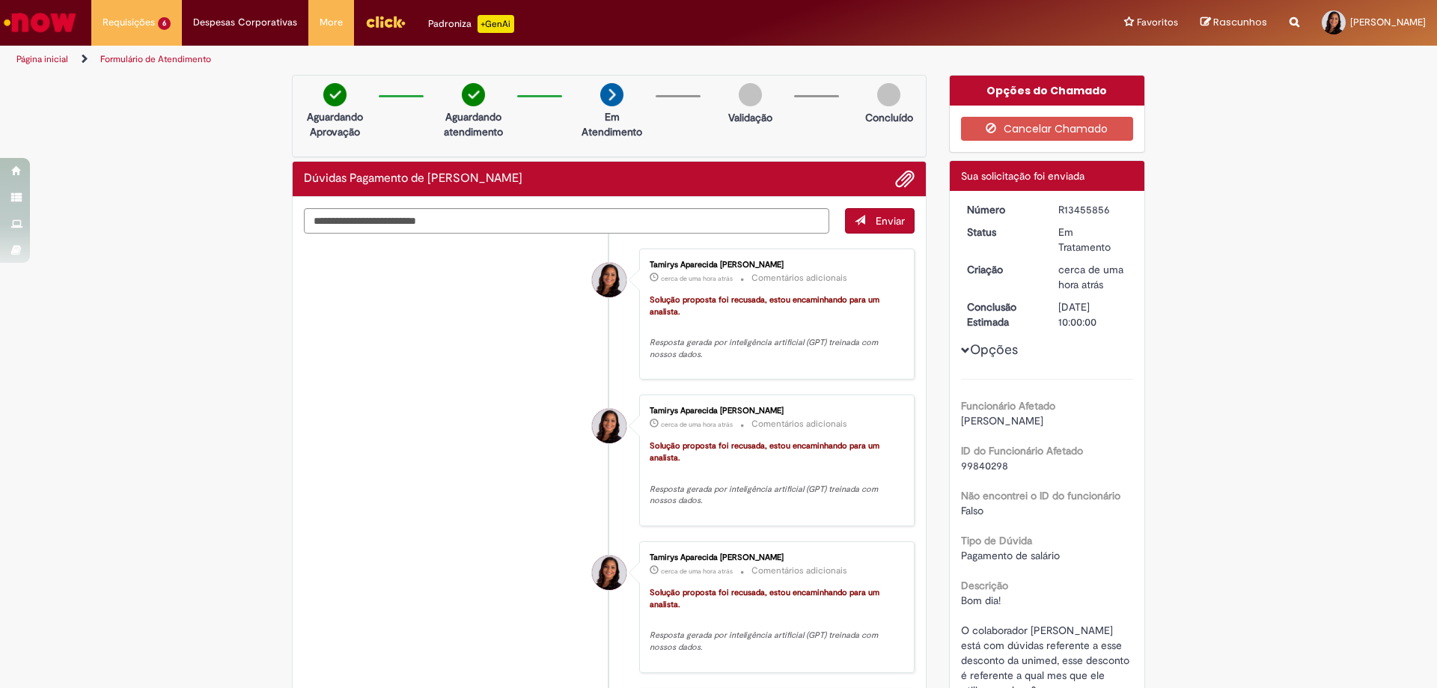
click at [0, 0] on link "Vale Transporte (VT) 8d atrás 8 dias atrás R13433620" at bounding box center [0, 0] width 0 height 0
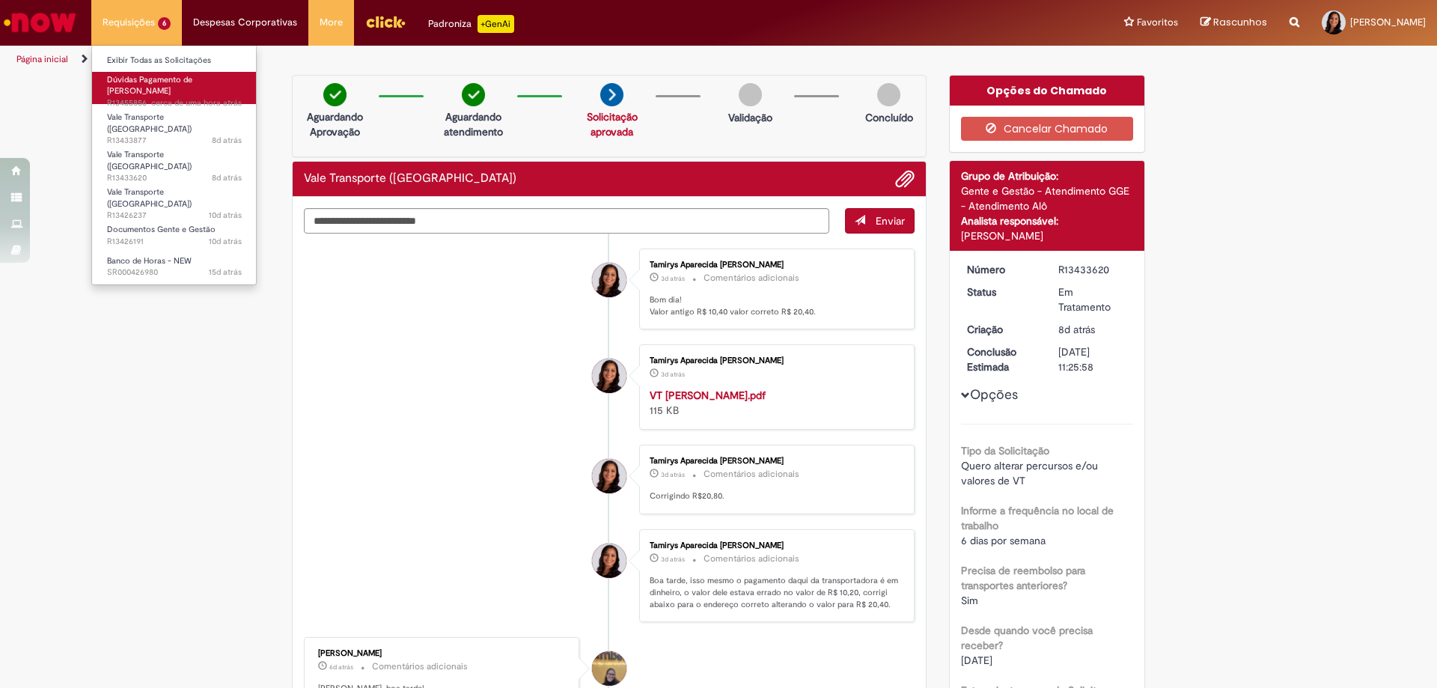
click at [132, 31] on li "Requisições 6 Exibir Todas as Solicitações Dúvidas Pagamento de Salário cerca d…" at bounding box center [136, 22] width 91 height 45
click at [177, 186] on span "Vale Transporte ([GEOGRAPHIC_DATA])" at bounding box center [149, 197] width 85 height 23
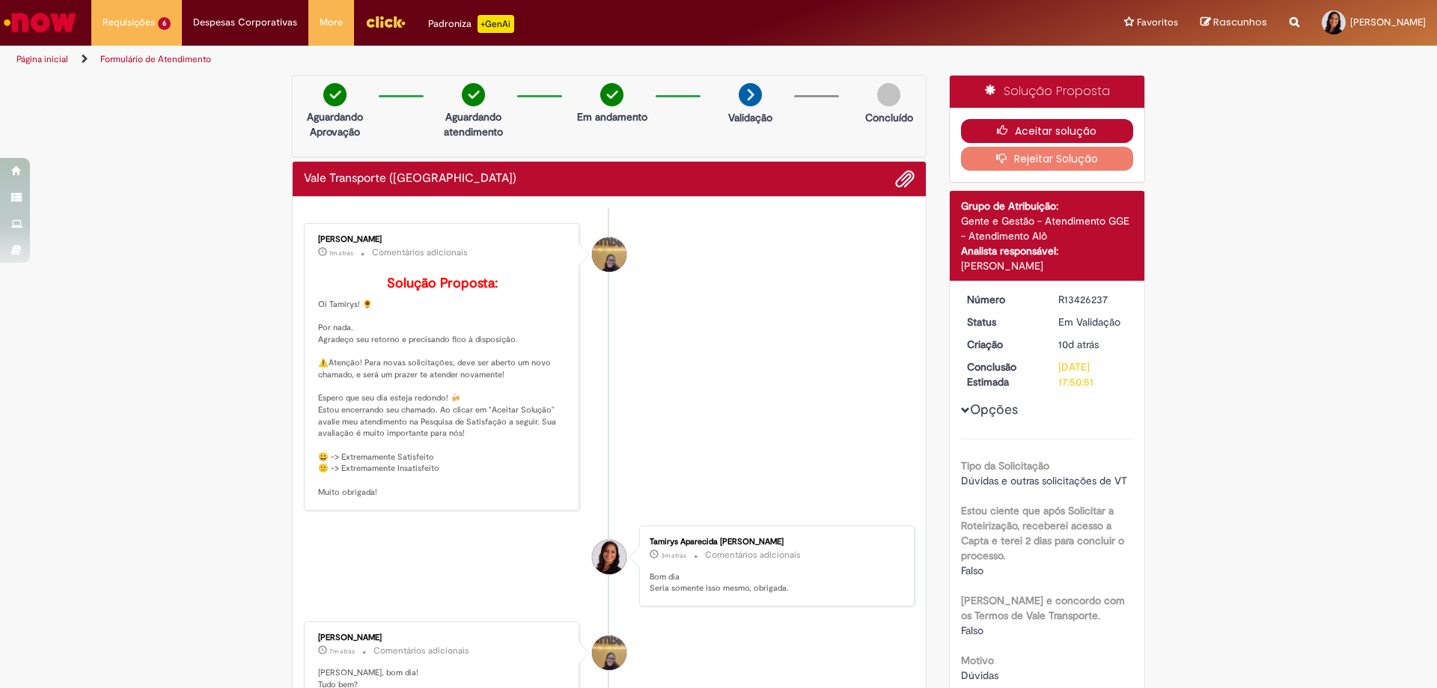
click at [1013, 124] on button "Aceitar solução" at bounding box center [1047, 131] width 173 height 24
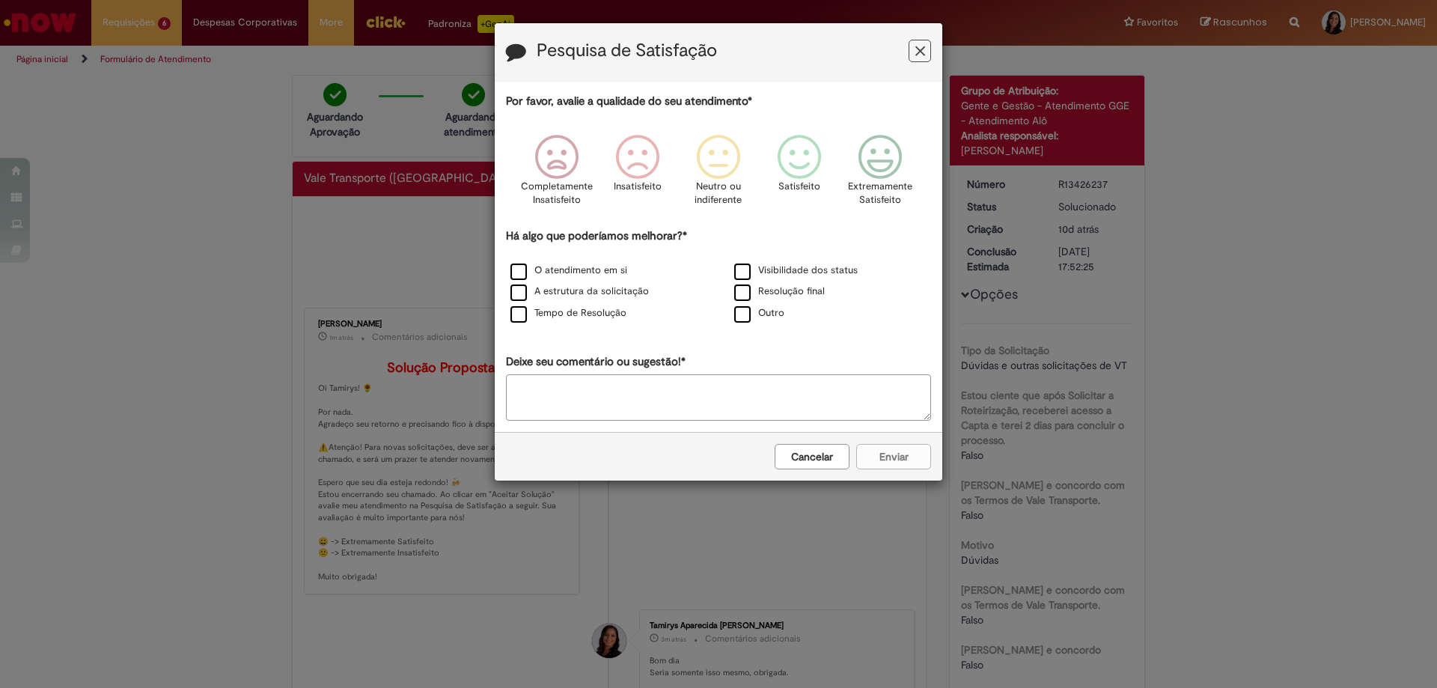
click at [915, 45] on icon "Feedback" at bounding box center [920, 51] width 10 height 16
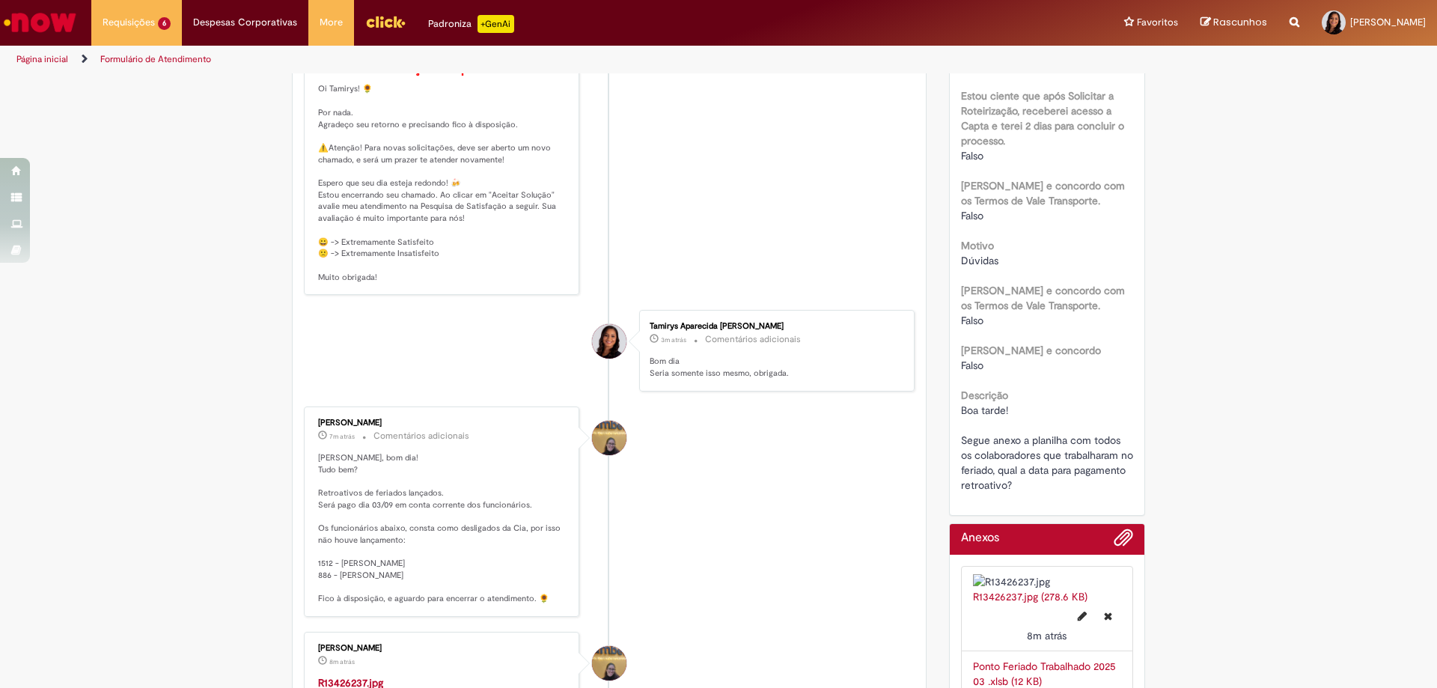
scroll to position [524, 0]
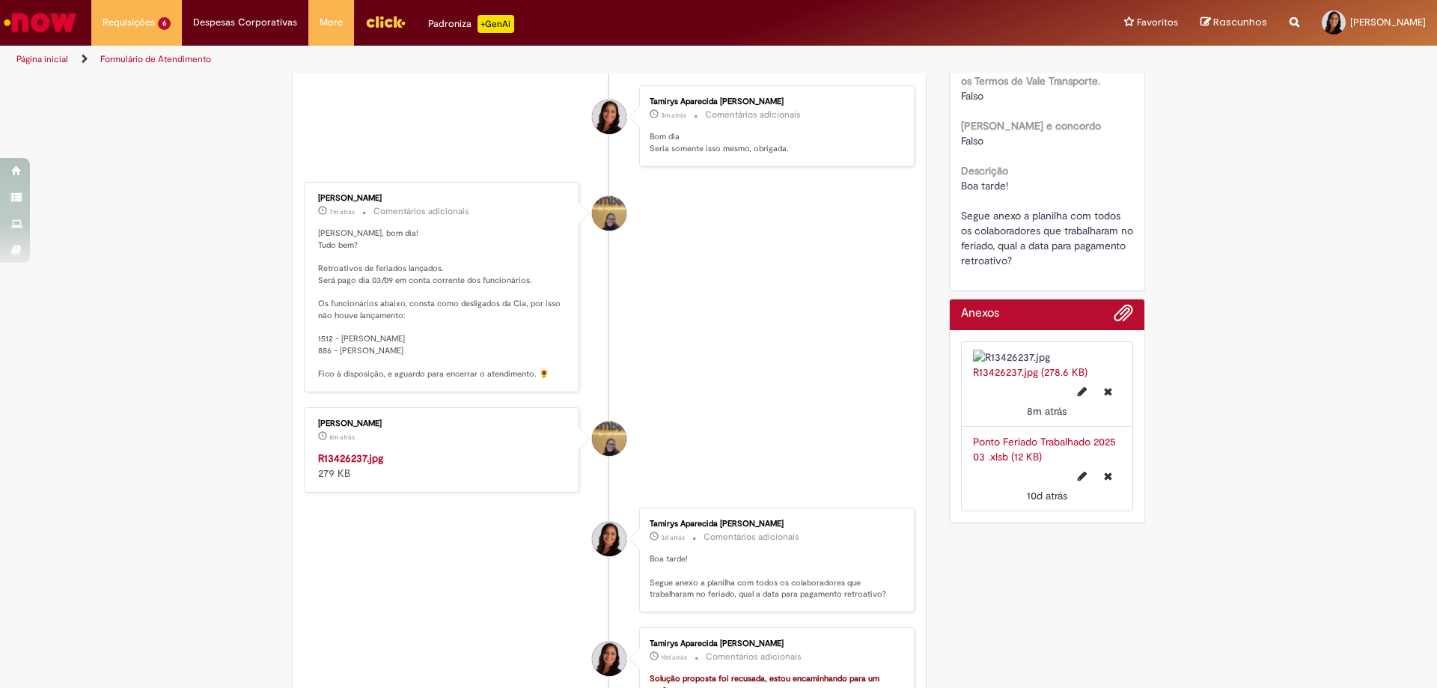
click at [348, 465] on strong "R13426237.jpg" at bounding box center [350, 457] width 65 height 13
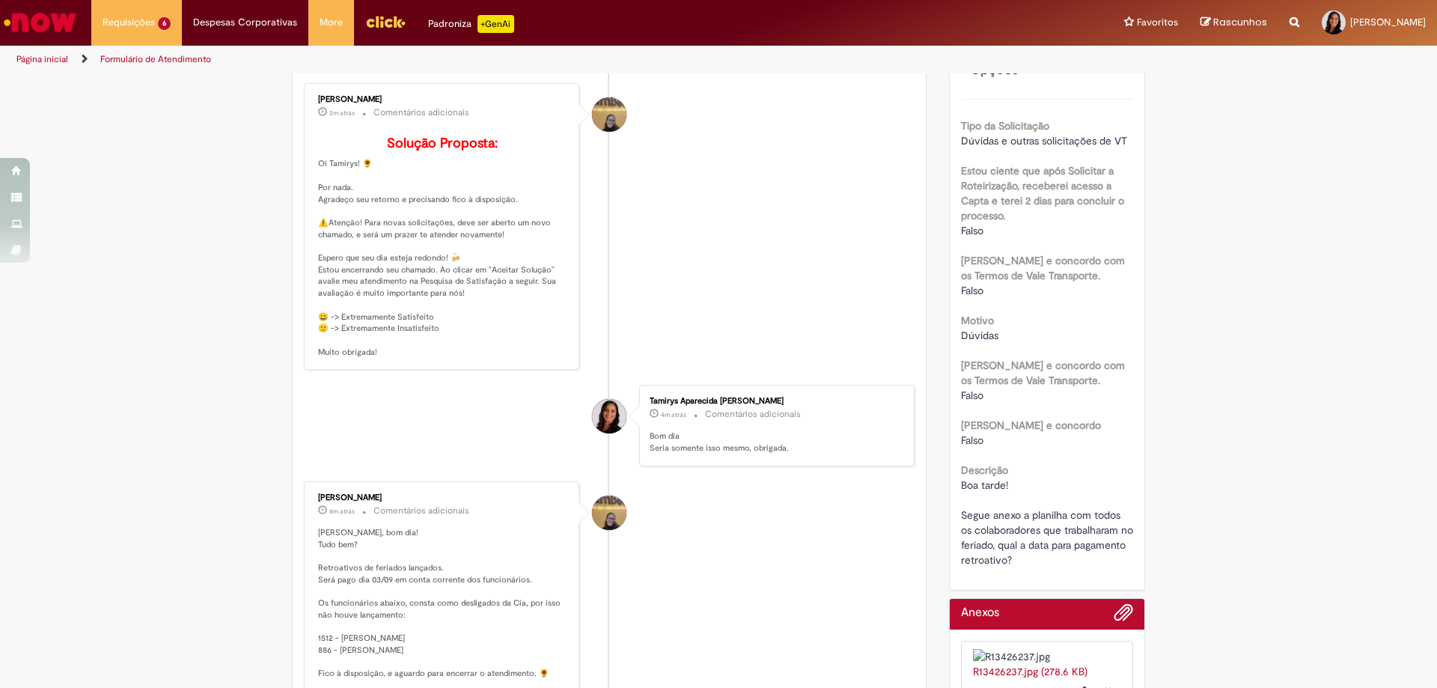
scroll to position [0, 0]
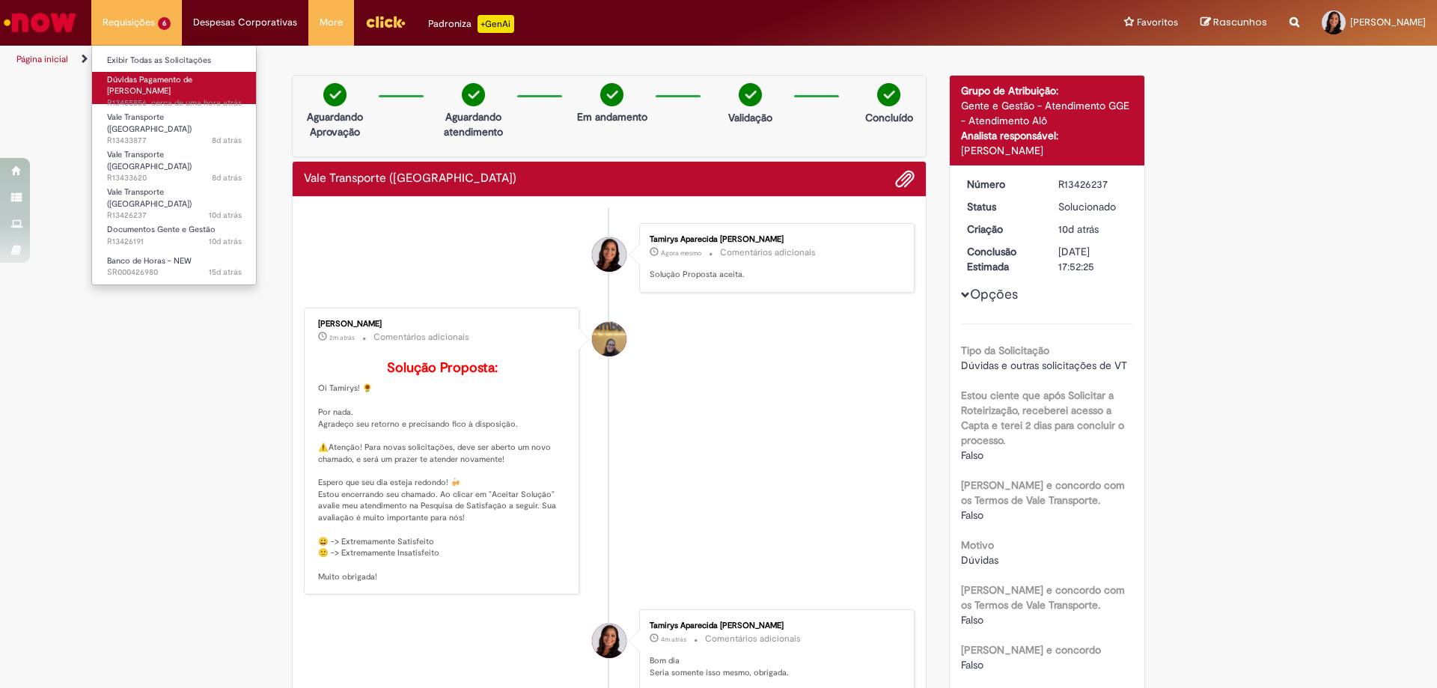
click at [124, 21] on li "Requisições 6 Exibir Todas as Solicitações Dúvidas Pagamento de Salário cerca d…" at bounding box center [136, 22] width 91 height 45
click at [174, 186] on span "Vale Transporte ([GEOGRAPHIC_DATA])" at bounding box center [149, 197] width 85 height 23
click at [194, 147] on link "Vale Transporte (VT) 8d atrás 8 dias atrás R13433620" at bounding box center [174, 163] width 165 height 32
click at [172, 112] on span "Vale Transporte ([GEOGRAPHIC_DATA])" at bounding box center [149, 123] width 85 height 23
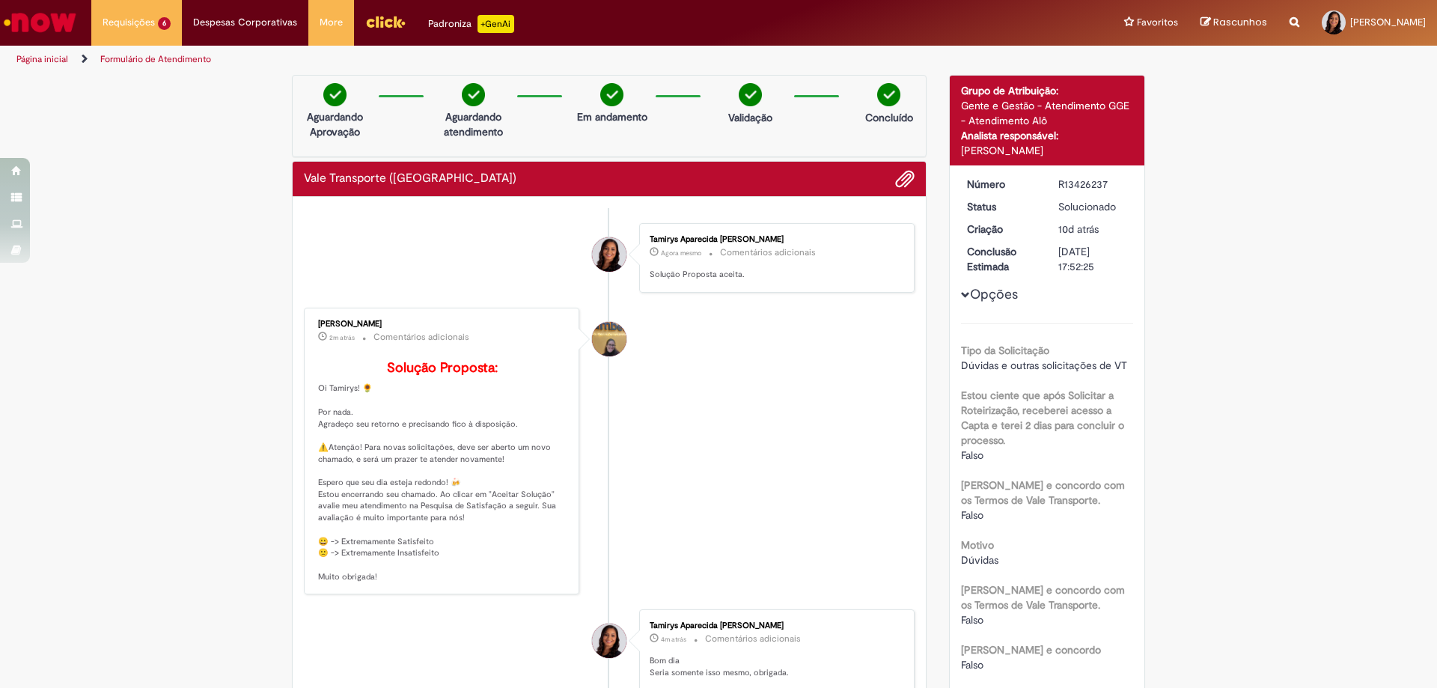
click at [67, 16] on img "Ir para a Homepage" at bounding box center [39, 22] width 77 height 30
